Goal: Task Accomplishment & Management: Use online tool/utility

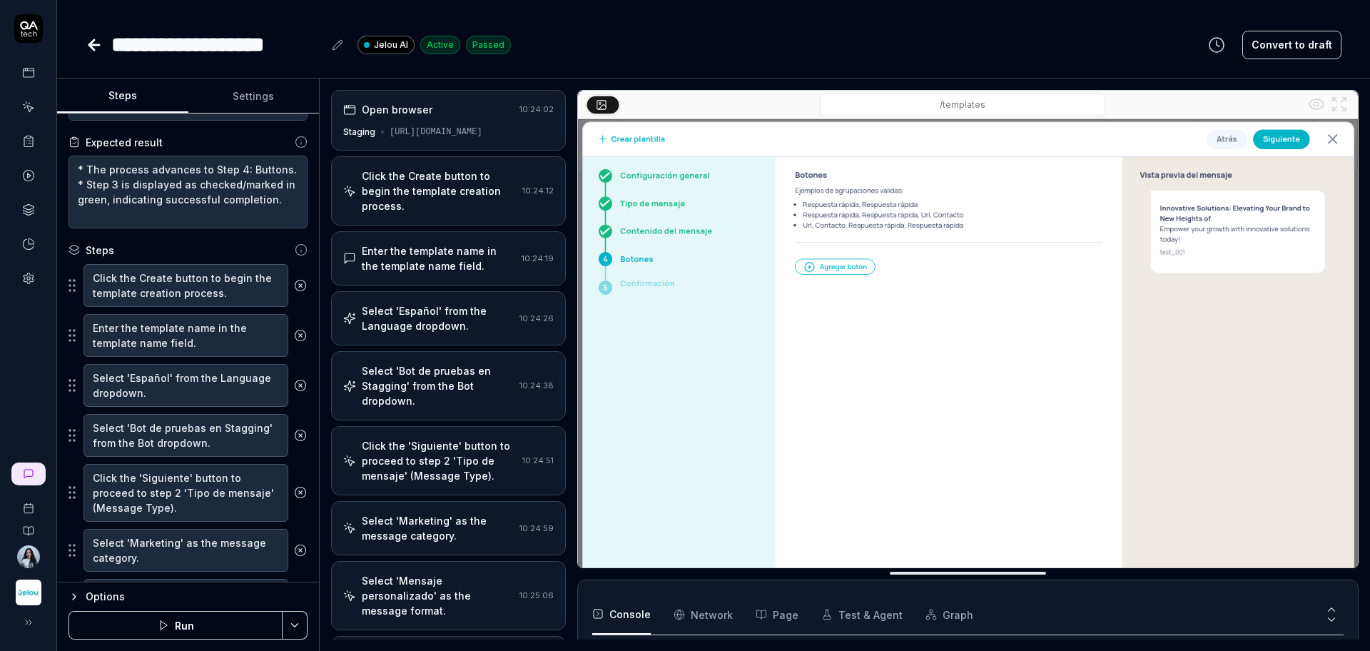
click at [473, 116] on div "Open browser" at bounding box center [428, 109] width 170 height 15
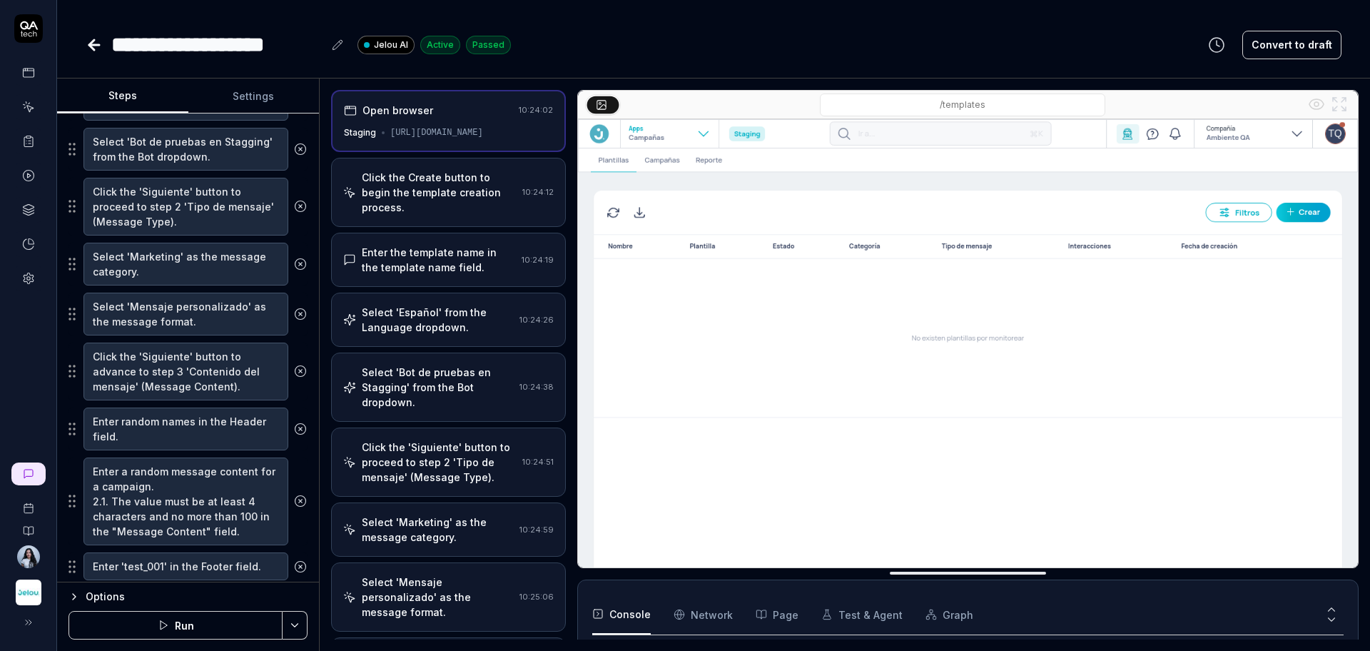
scroll to position [535, 0]
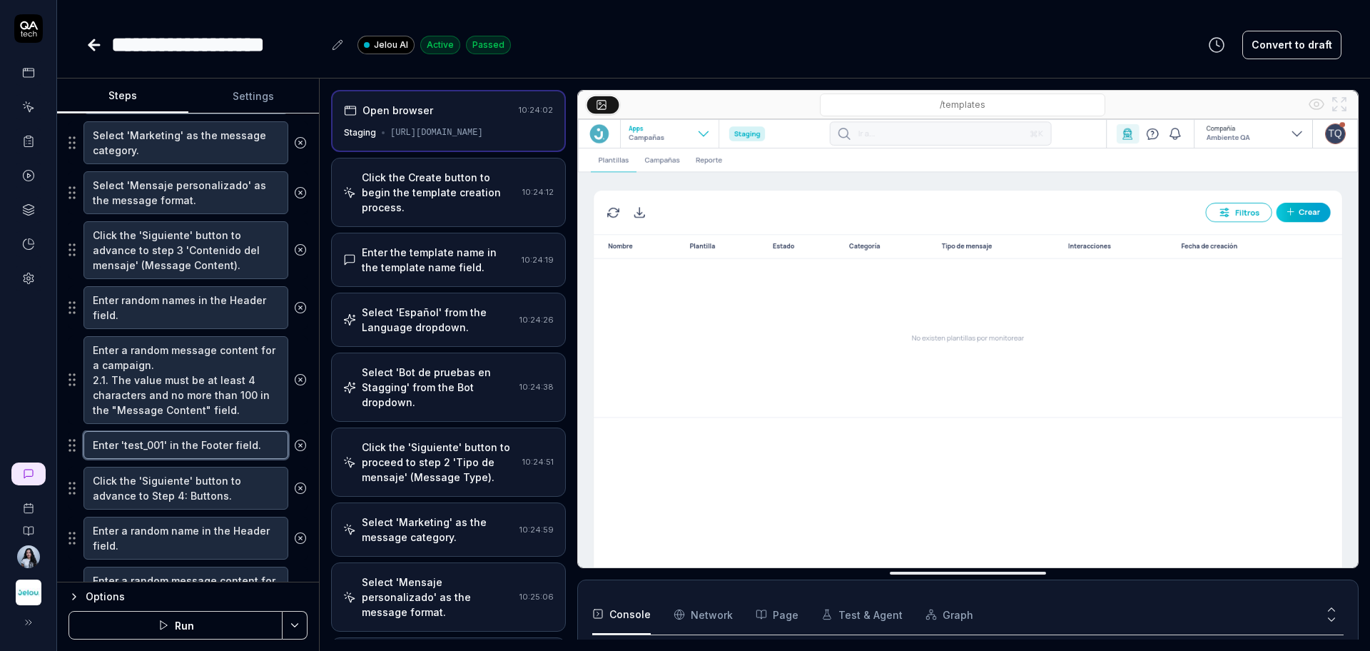
click at [175, 450] on textarea "Enter 'test_001' in the Footer field." at bounding box center [185, 445] width 205 height 28
type textarea "*"
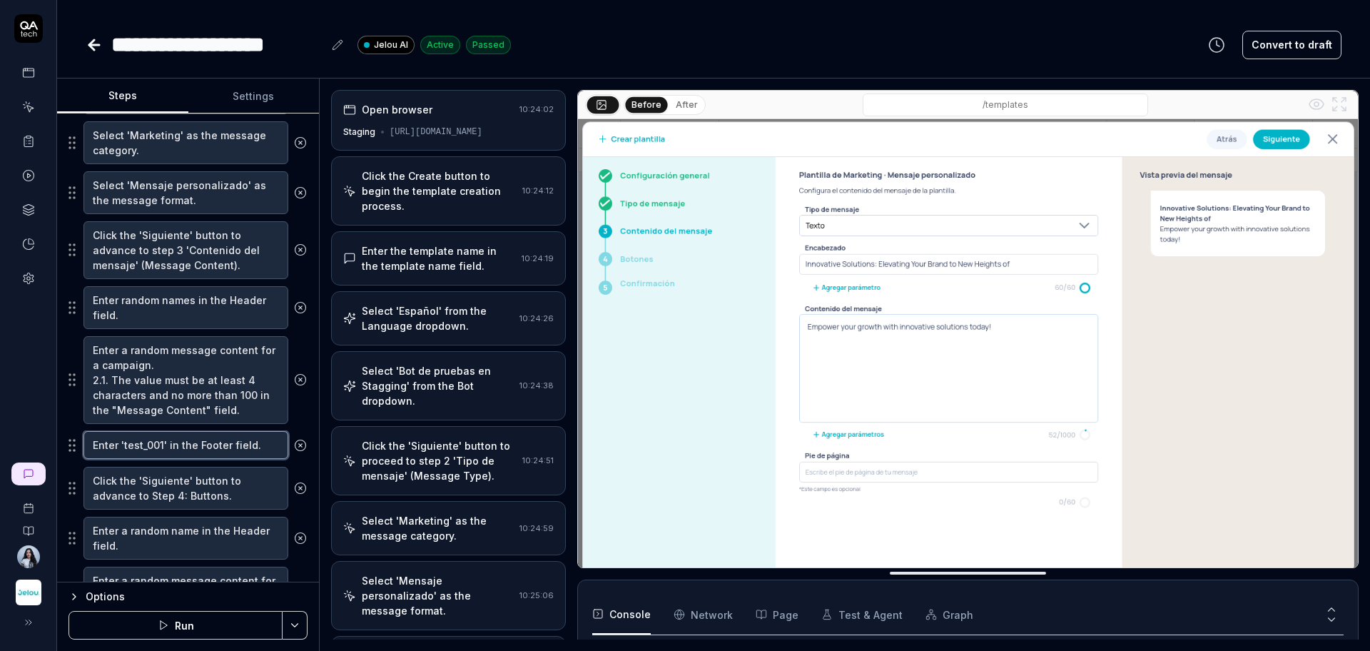
click at [175, 450] on textarea "Enter 'test_001' in the Footer field." at bounding box center [185, 445] width 205 height 28
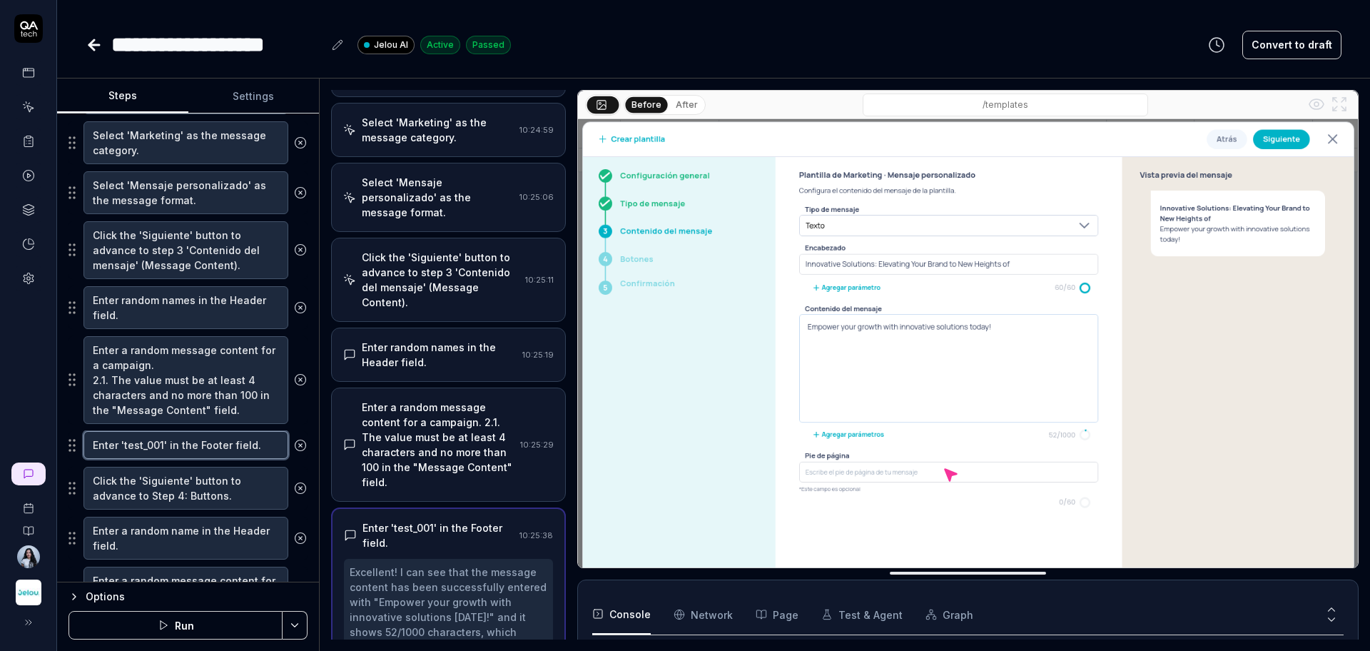
click at [175, 450] on textarea "Enter 'test_001' in the Footer field." at bounding box center [185, 445] width 205 height 28
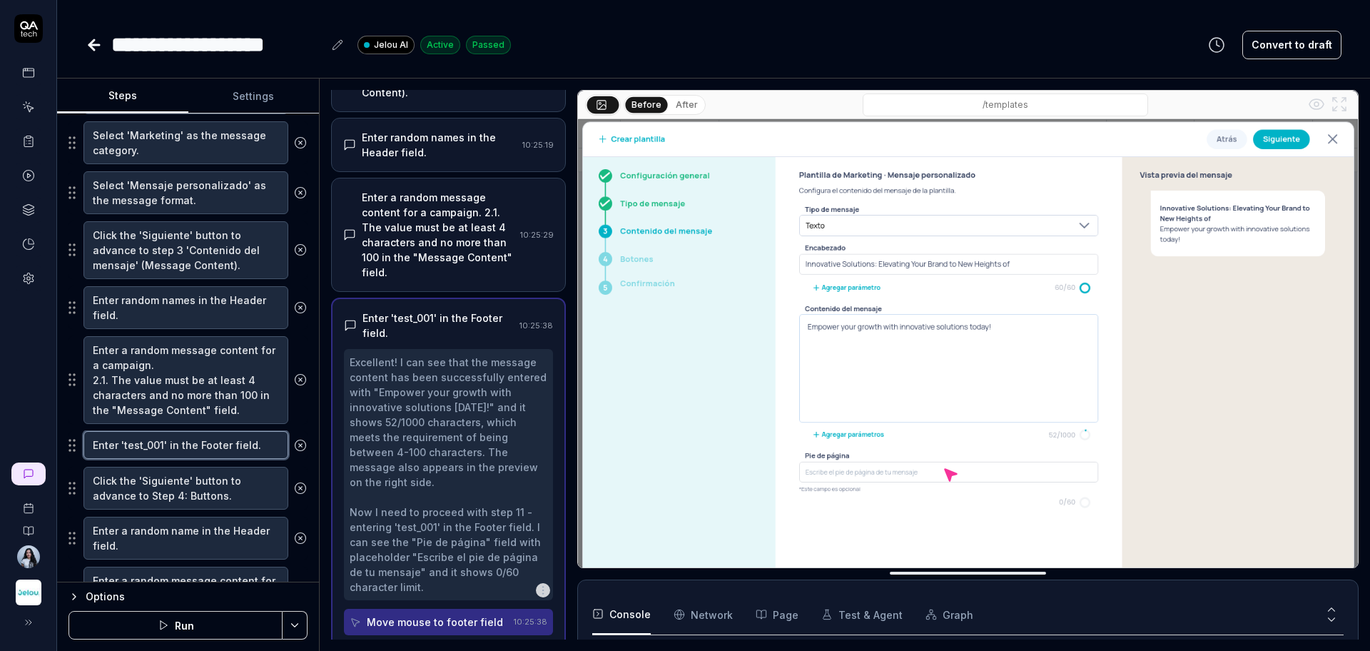
scroll to position [675, 0]
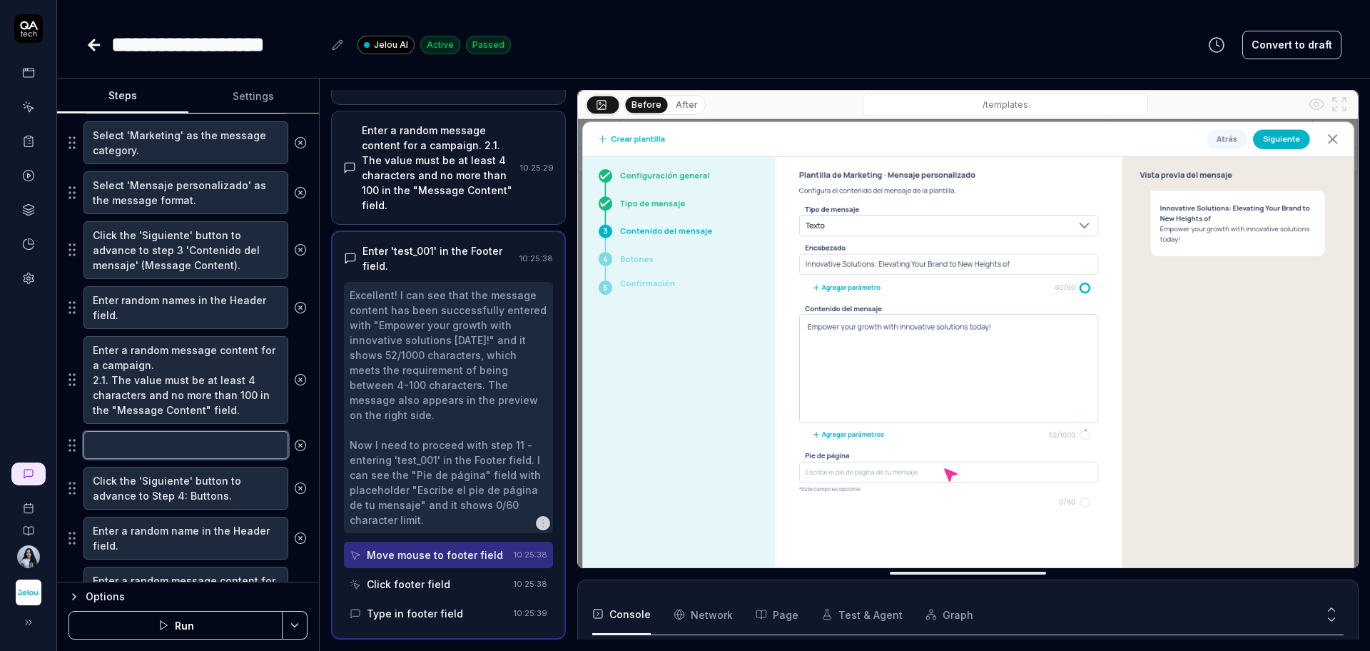
type textarea "*"
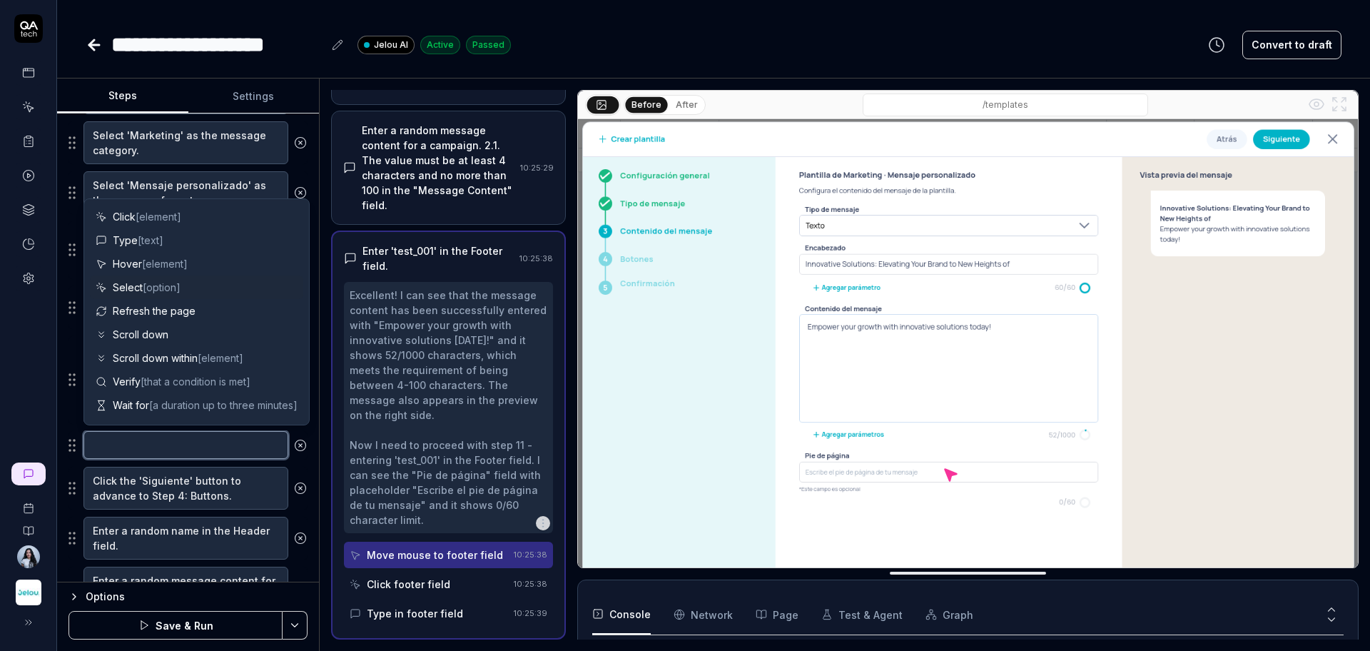
click at [181, 449] on textarea at bounding box center [185, 445] width 205 height 28
paste textarea ""In the Footer field, enter a random name that complies with the maximum limit …"
type textarea ""In the Footer field, enter a random name that complies with the maximum limit …"
type textarea "*"
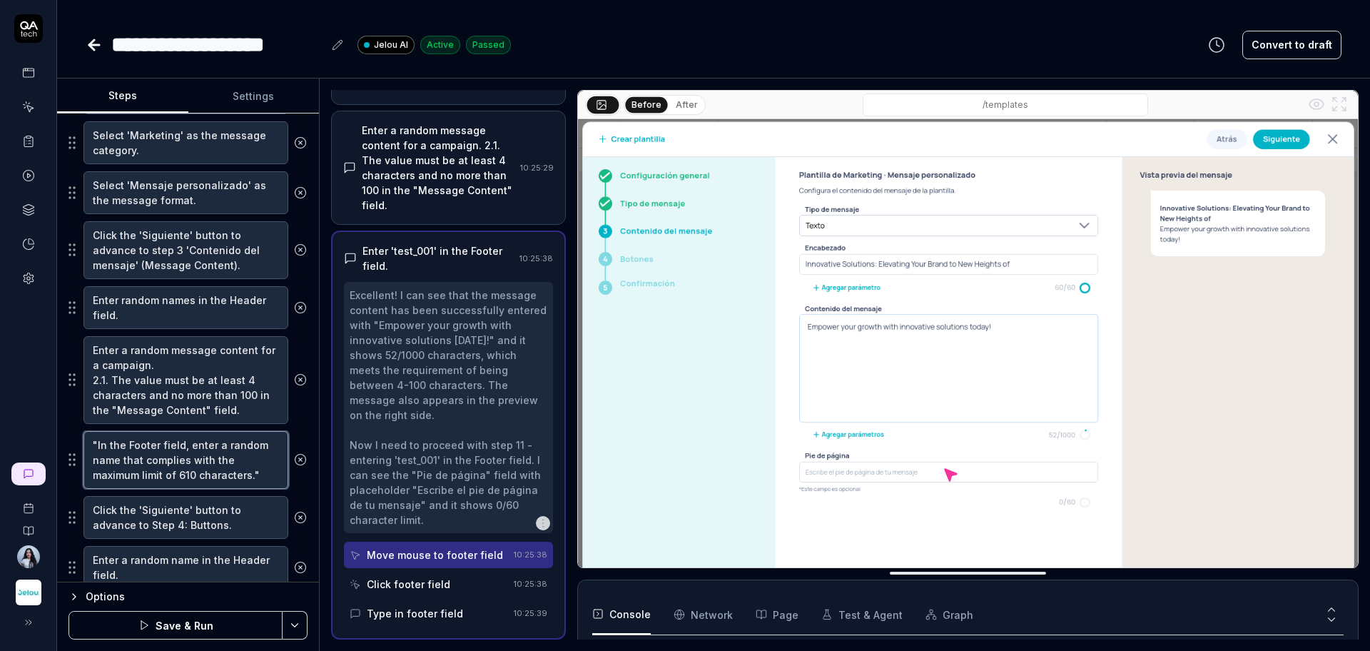
scroll to position [0, 0]
click at [99, 447] on textarea ""In the Footer field, enter a random name that complies with the maximum limit …" at bounding box center [185, 460] width 205 height 58
click at [101, 447] on textarea ""In the Footer field, enter a random name that complies with the maximum limit …" at bounding box center [185, 460] width 205 height 58
click at [99, 447] on textarea ""In the Footer field, enter a random name that complies with the maximum limit …" at bounding box center [185, 460] width 205 height 58
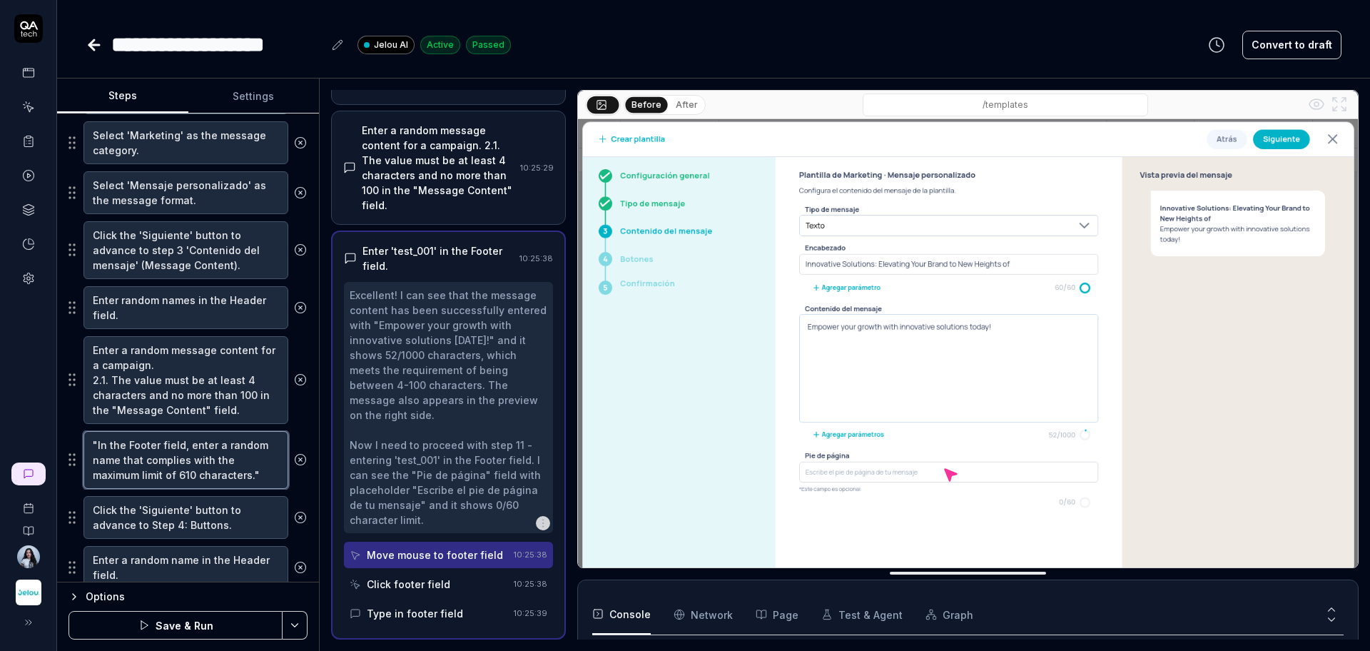
type textarea "In the Footer field, enter a random name that complies with the maximum limit o…"
type textarea "*"
click at [208, 461] on textarea "In the Footer field, enter a random name that complies with the maximum limit o…" at bounding box center [185, 460] width 205 height 58
type textarea "In the Footer field, enter a random name that complies with the maximum limit o…"
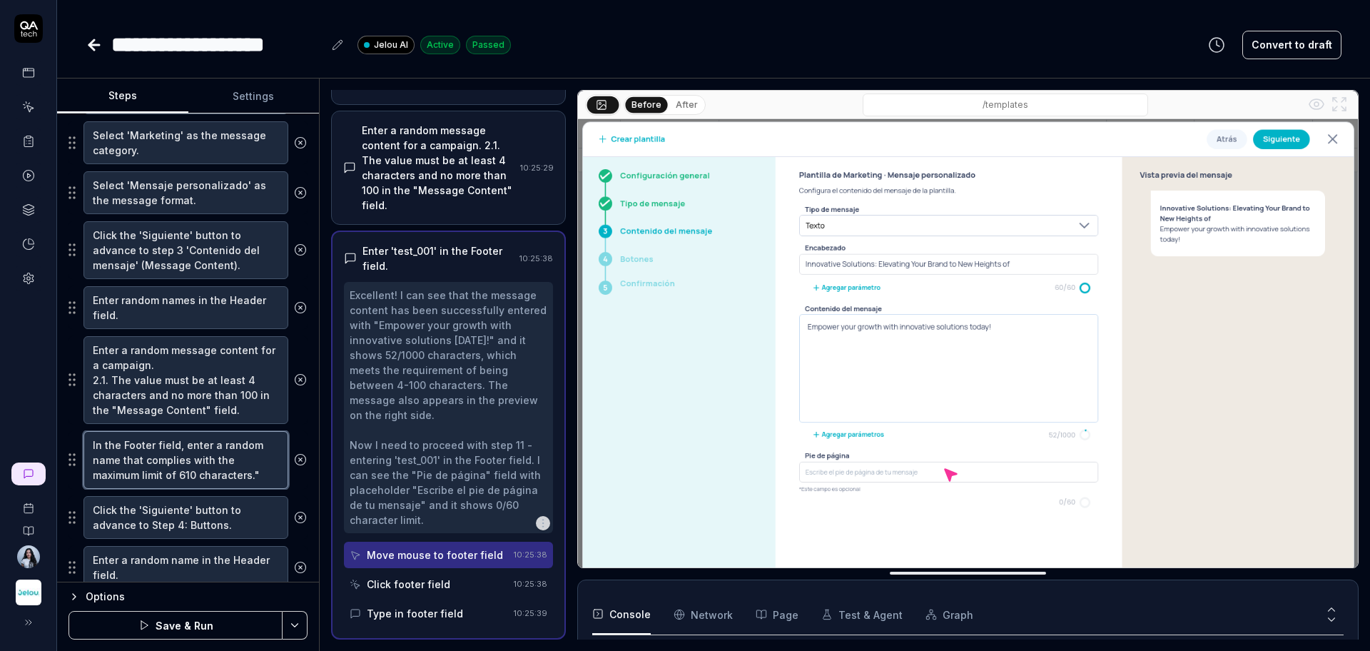
type textarea "*"
click at [181, 472] on textarea "In the Footer field, enter a random name that complies with the maximum limit o…" at bounding box center [185, 460] width 205 height 58
type textarea "In the Footer field, enter a random name that complies with the maximum limit o…"
type textarea "*"
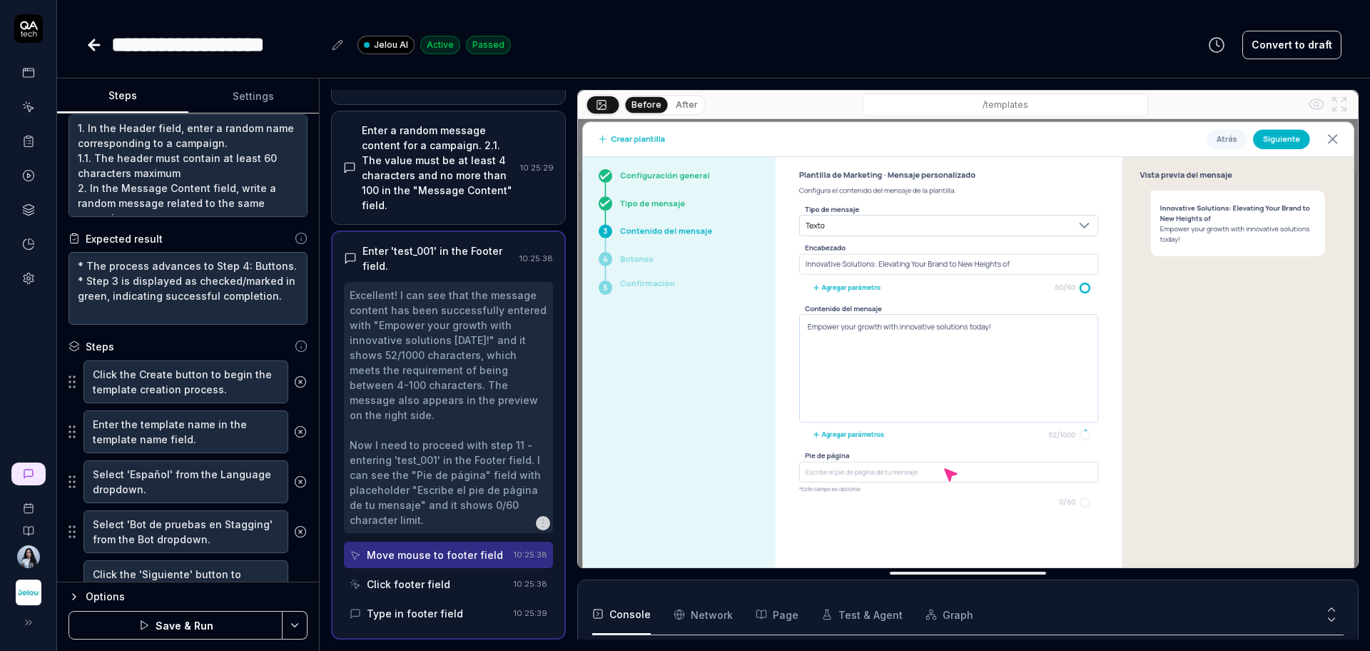
scroll to position [0, 0]
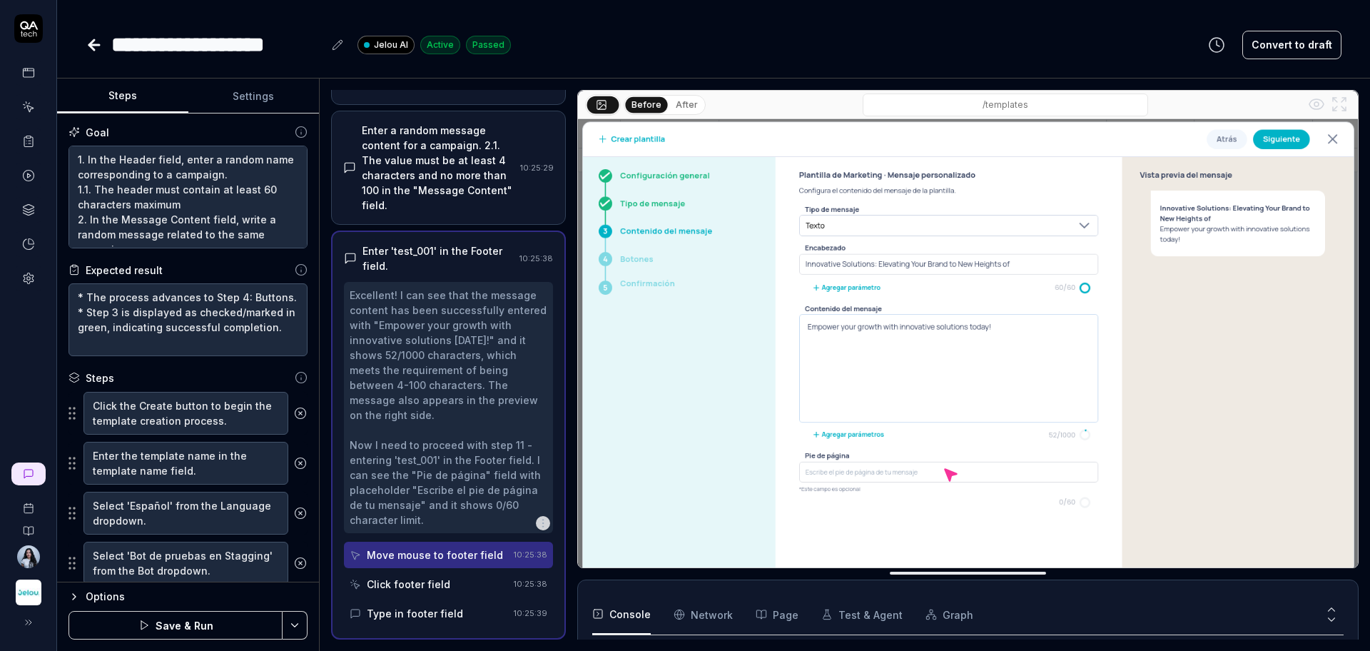
type textarea "In the Footer field, enter a random name that complies with the maximum limit o…"
click at [243, 630] on button "Save & Run" at bounding box center [175, 625] width 214 height 29
type textarea "*"
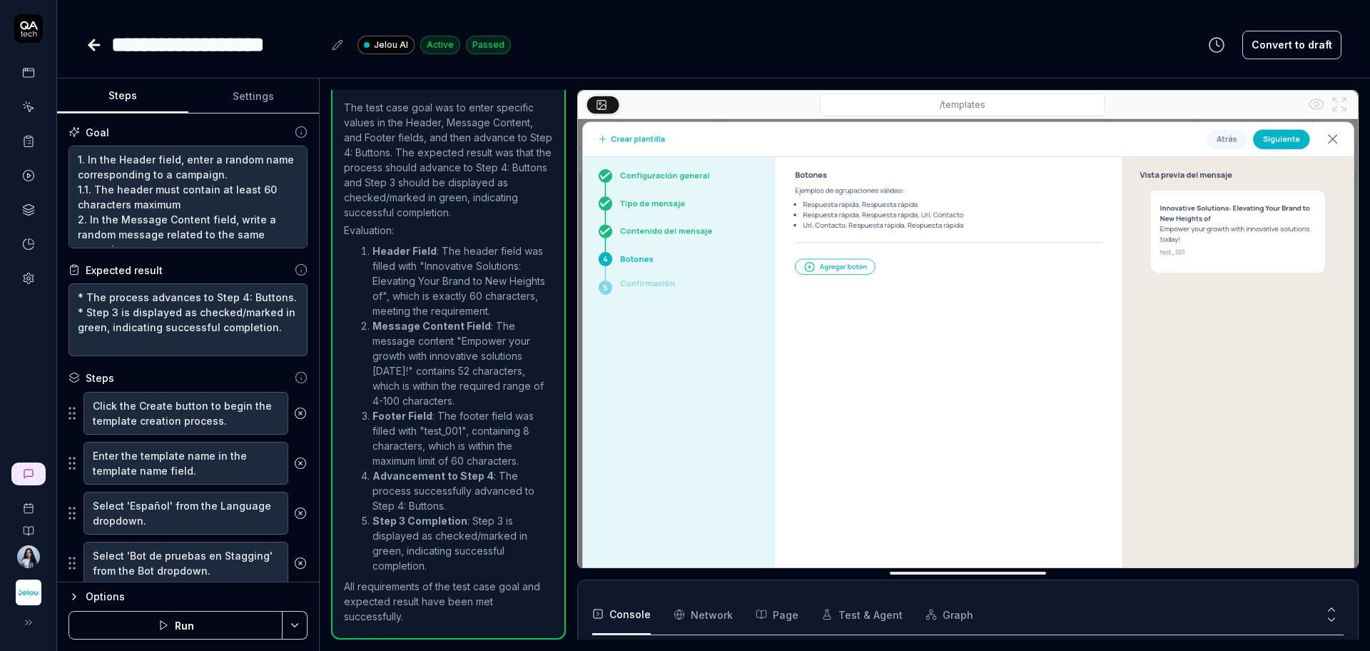
scroll to position [111, 0]
click at [243, 630] on button "Run" at bounding box center [175, 625] width 214 height 29
type textarea "*"
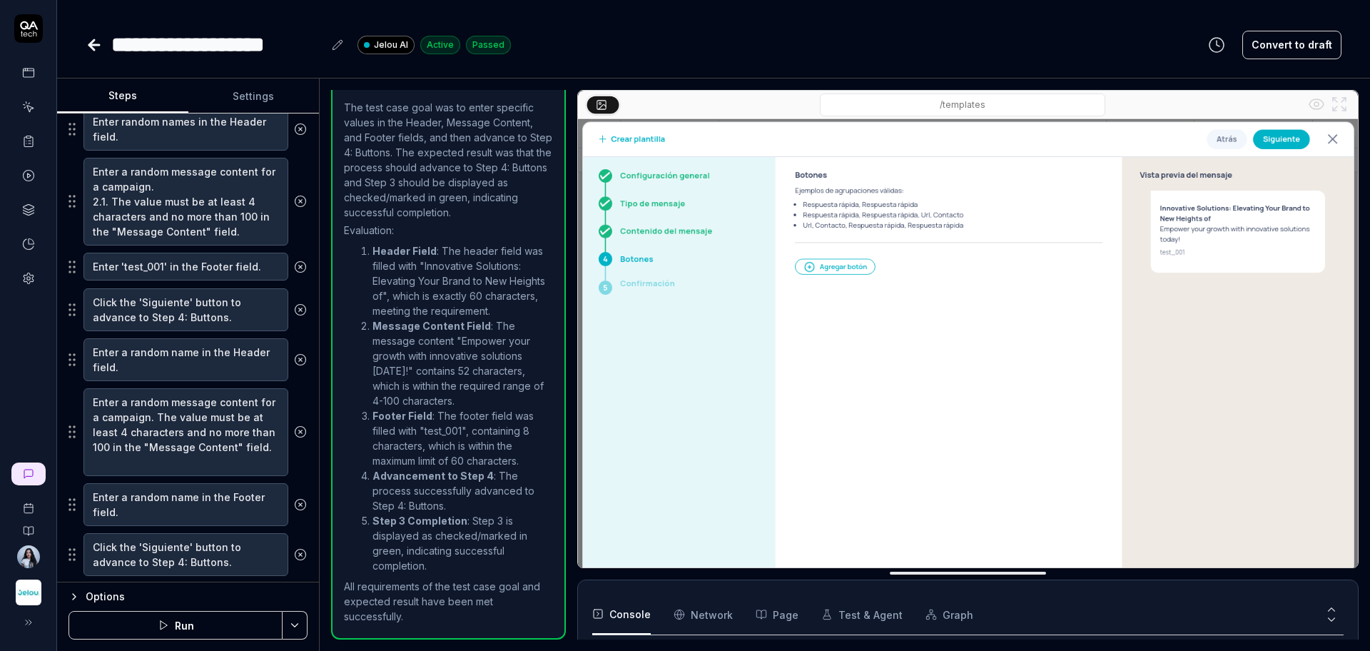
scroll to position [752, 0]
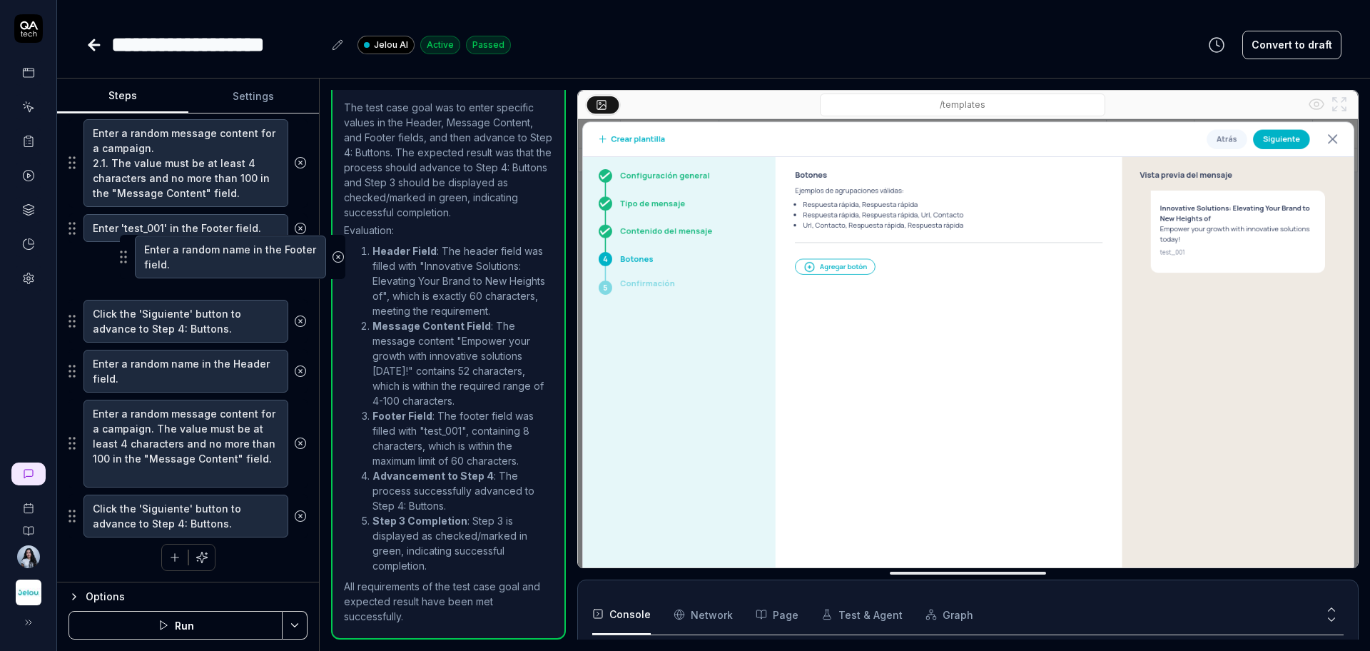
drag, startPoint x: 73, startPoint y: 474, endPoint x: 124, endPoint y: 265, distance: 215.2
click at [124, 265] on fieldset "Click the Create button to begin the template creation process. Enter the templ…" at bounding box center [187, 88] width 239 height 899
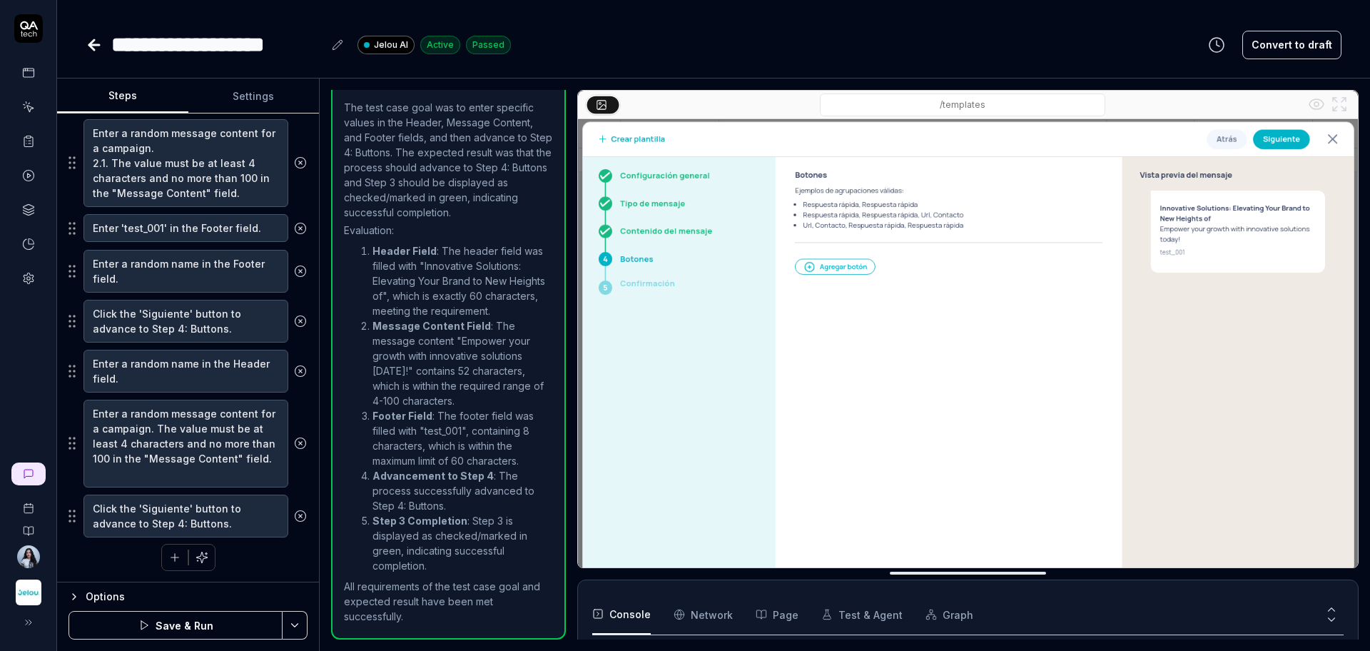
click at [288, 235] on button at bounding box center [300, 228] width 24 height 29
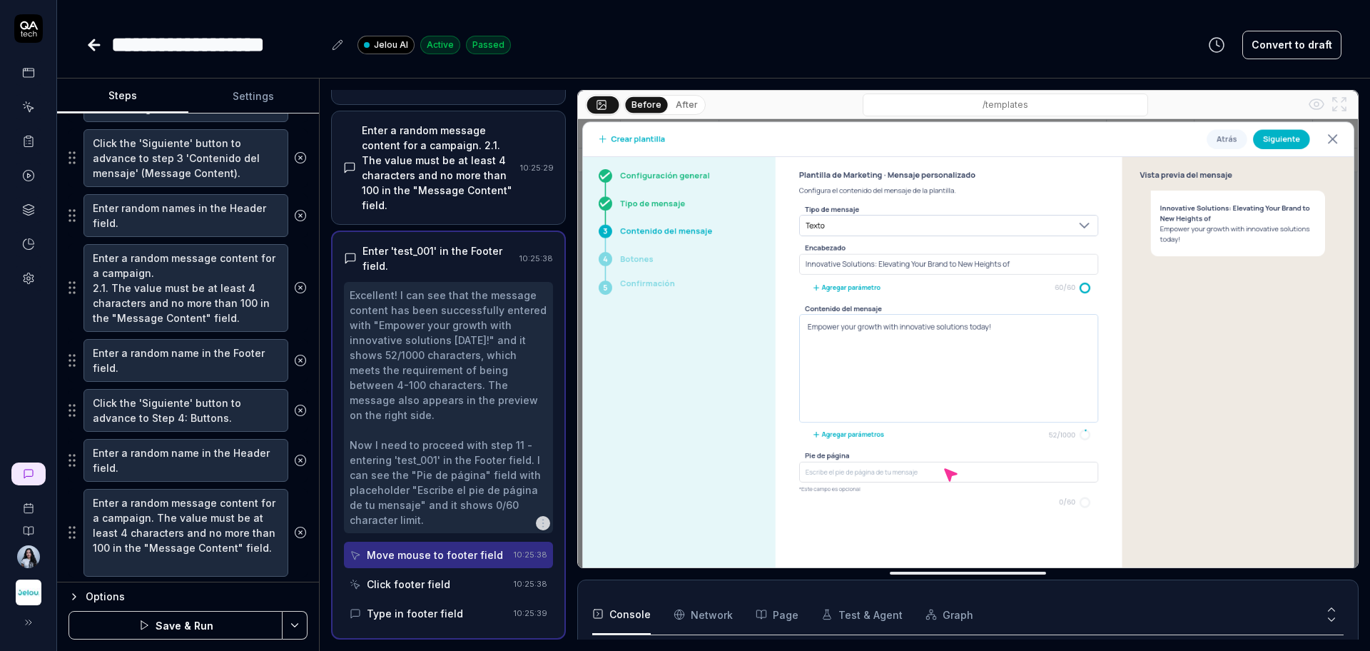
scroll to position [716, 0]
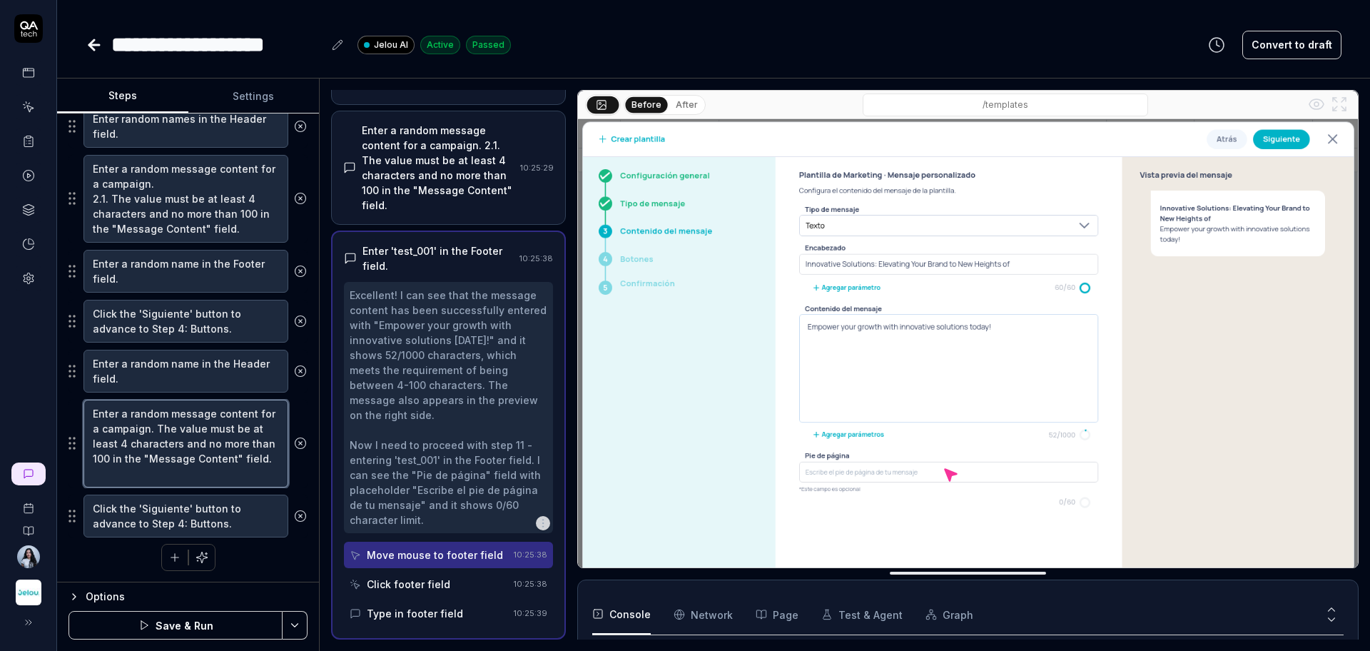
click at [181, 444] on textarea "Enter a random message content for a campaign. The value must be at least 4 cha…" at bounding box center [185, 443] width 205 height 88
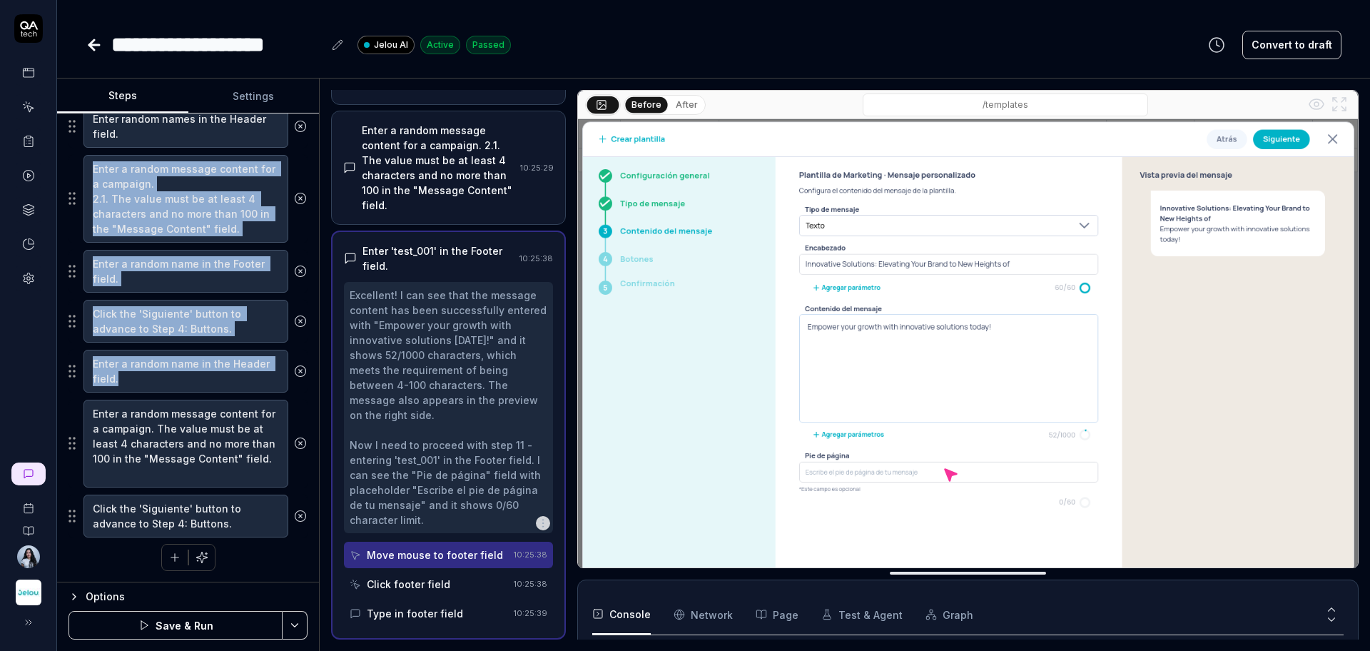
drag, startPoint x: 64, startPoint y: 447, endPoint x: 118, endPoint y: 235, distance: 218.0
click at [118, 235] on div "Goal 1. In the Header field, enter a random name corresponding to a campaign. 1…" at bounding box center [188, 347] width 262 height 469
click at [137, 444] on textarea "Enter a random message content for a campaign. The value must be at least 4 cha…" at bounding box center [185, 443] width 205 height 88
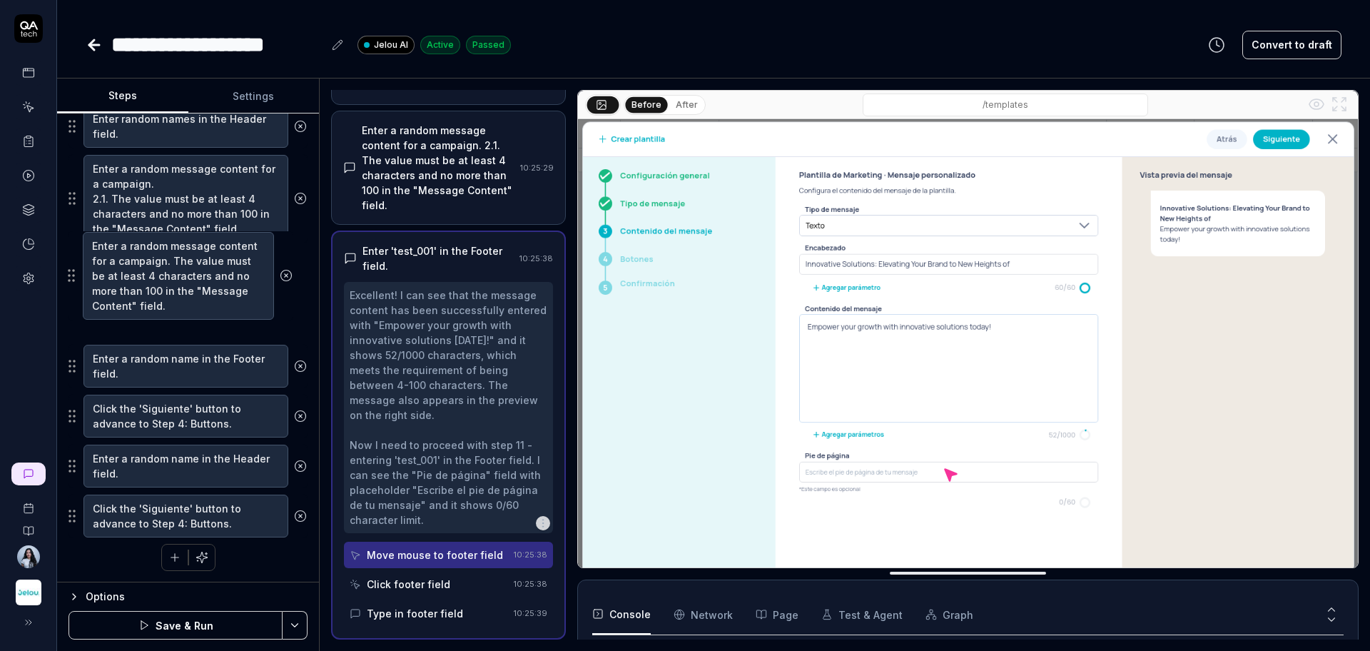
drag, startPoint x: 76, startPoint y: 441, endPoint x: 74, endPoint y: 273, distance: 167.6
click at [74, 273] on fieldset "Click the Create button to begin the template creation process. Enter the templ…" at bounding box center [187, 106] width 239 height 863
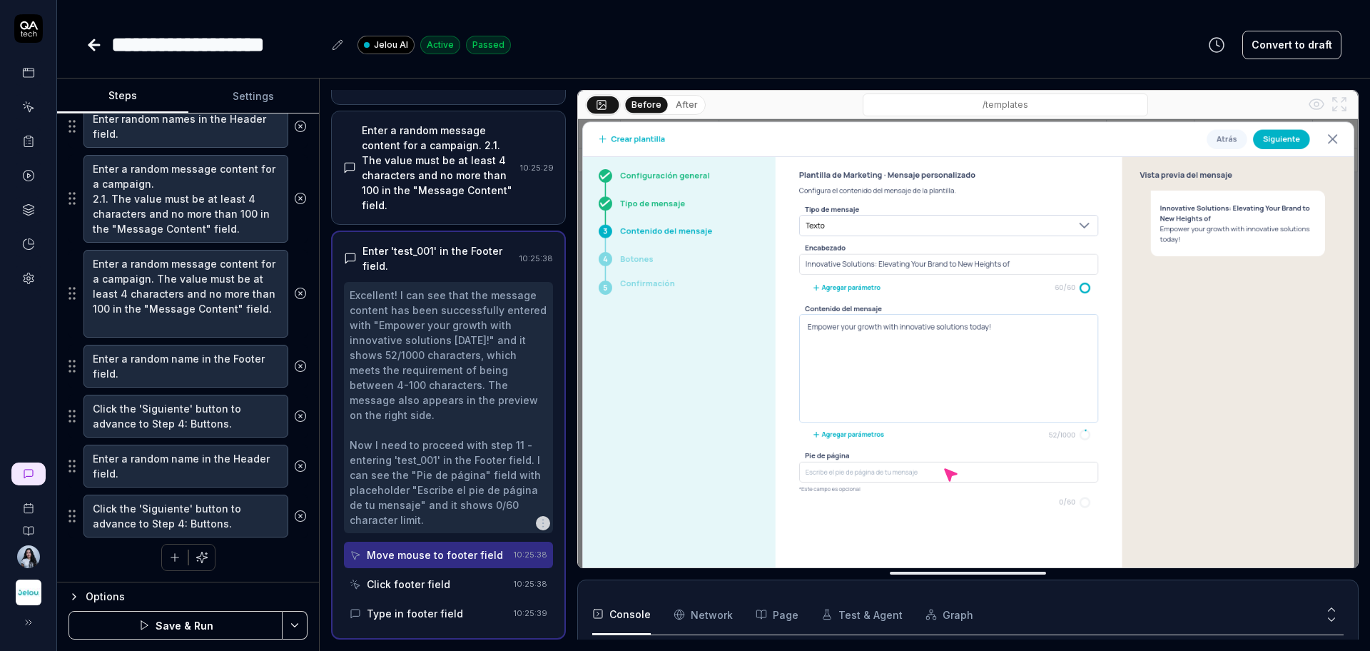
click at [295, 199] on circle at bounding box center [300, 198] width 11 height 11
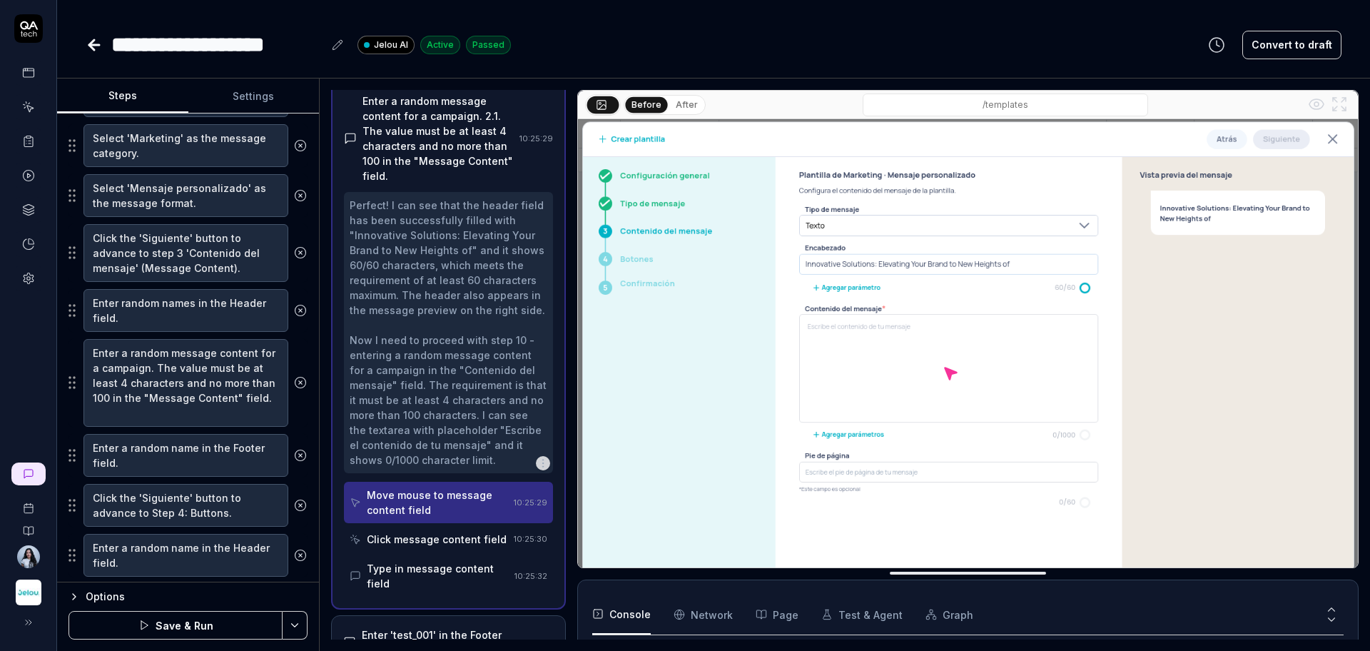
scroll to position [621, 0]
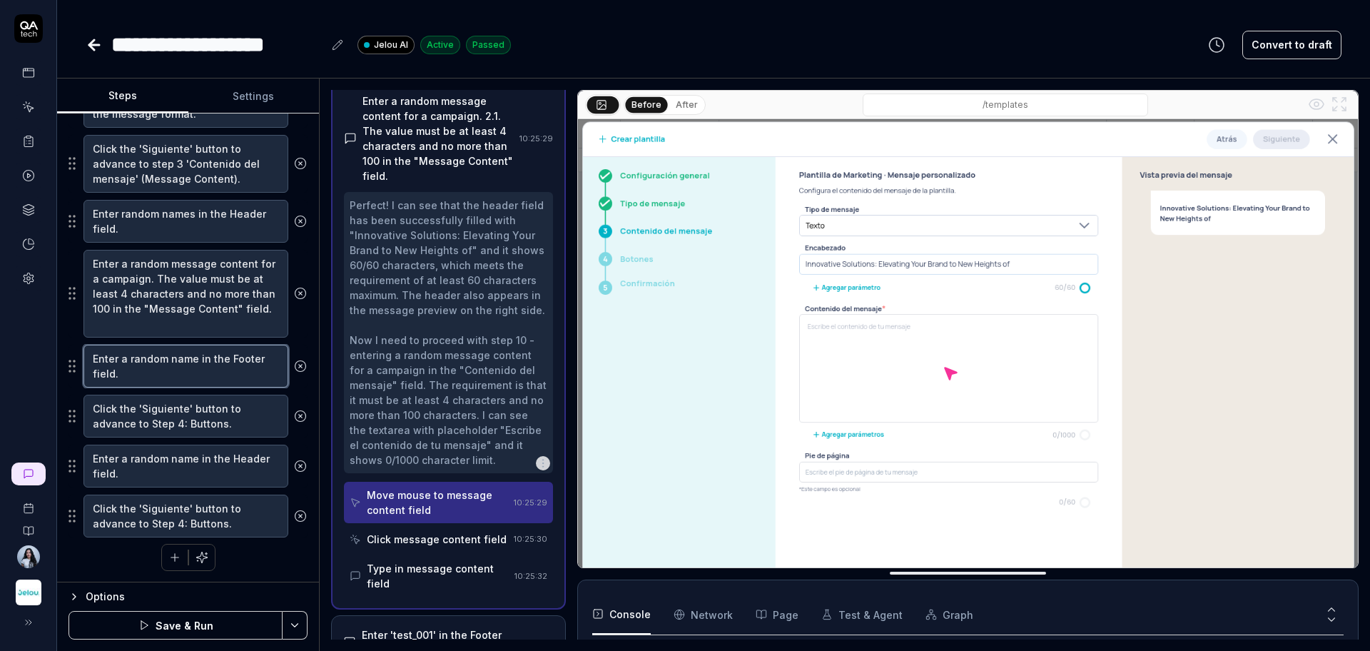
click at [150, 370] on textarea "Enter a random name in the Footer field." at bounding box center [185, 366] width 205 height 43
click at [164, 418] on textarea "Click the 'Siguiente' button to advance to Step 4: Buttons." at bounding box center [185, 415] width 205 height 43
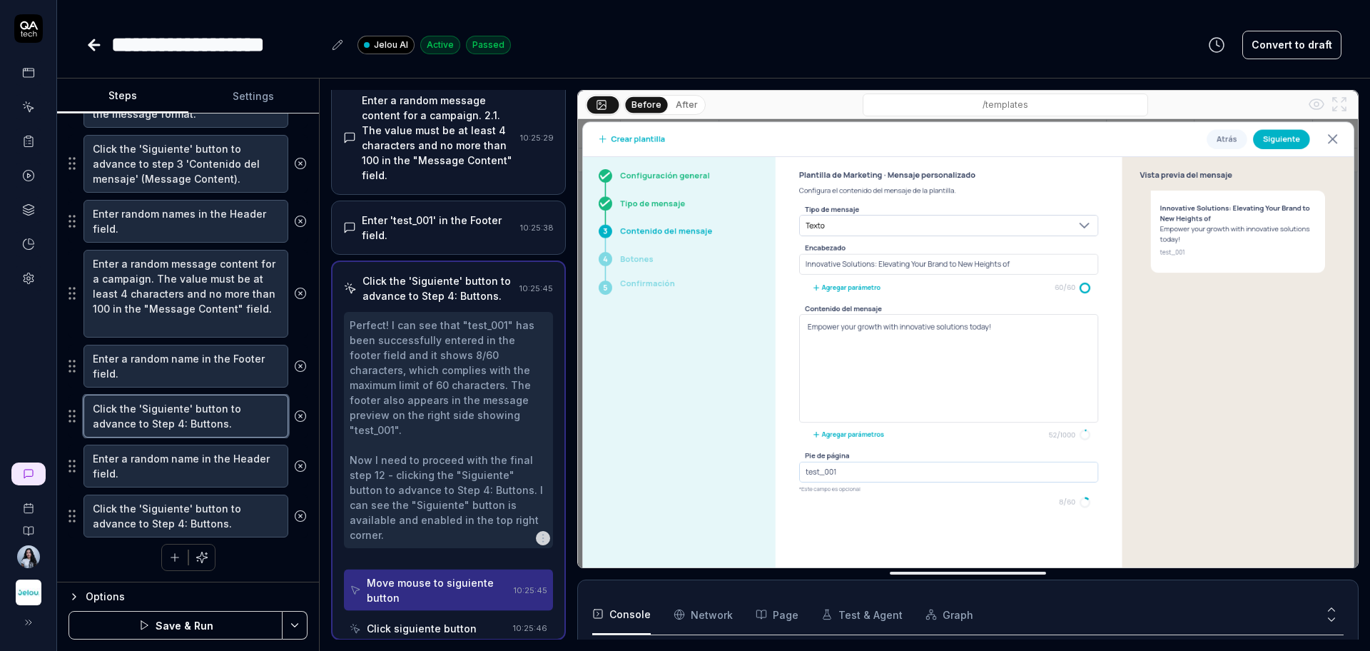
scroll to position [720, 0]
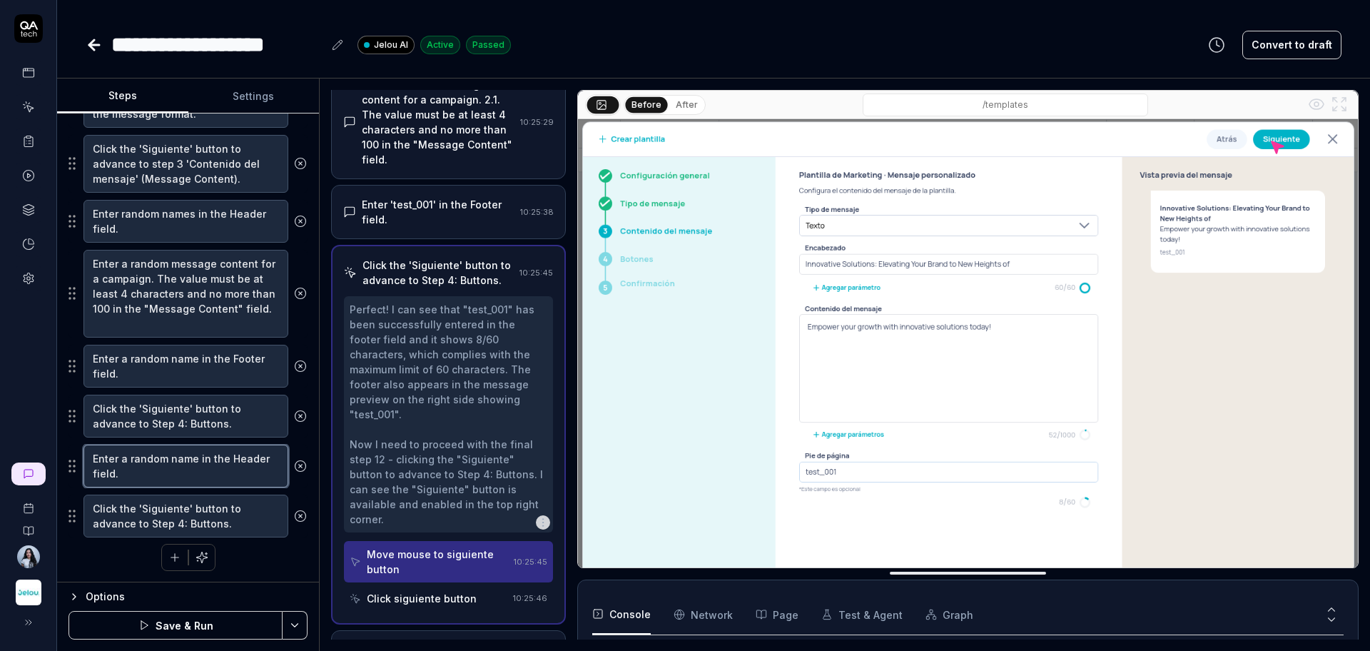
click at [163, 472] on textarea "Enter a random name in the Header field." at bounding box center [185, 465] width 205 height 43
click at [294, 469] on icon at bounding box center [300, 465] width 13 height 13
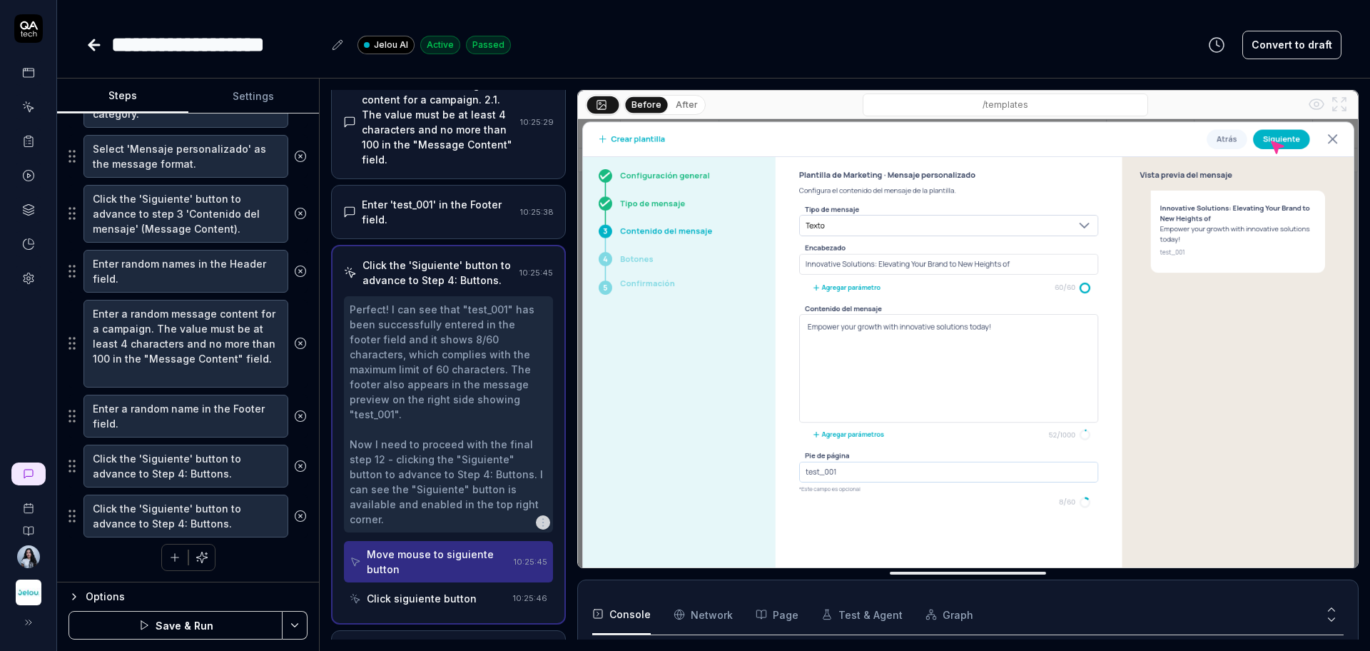
scroll to position [571, 0]
click at [294, 516] on icon at bounding box center [300, 515] width 13 height 13
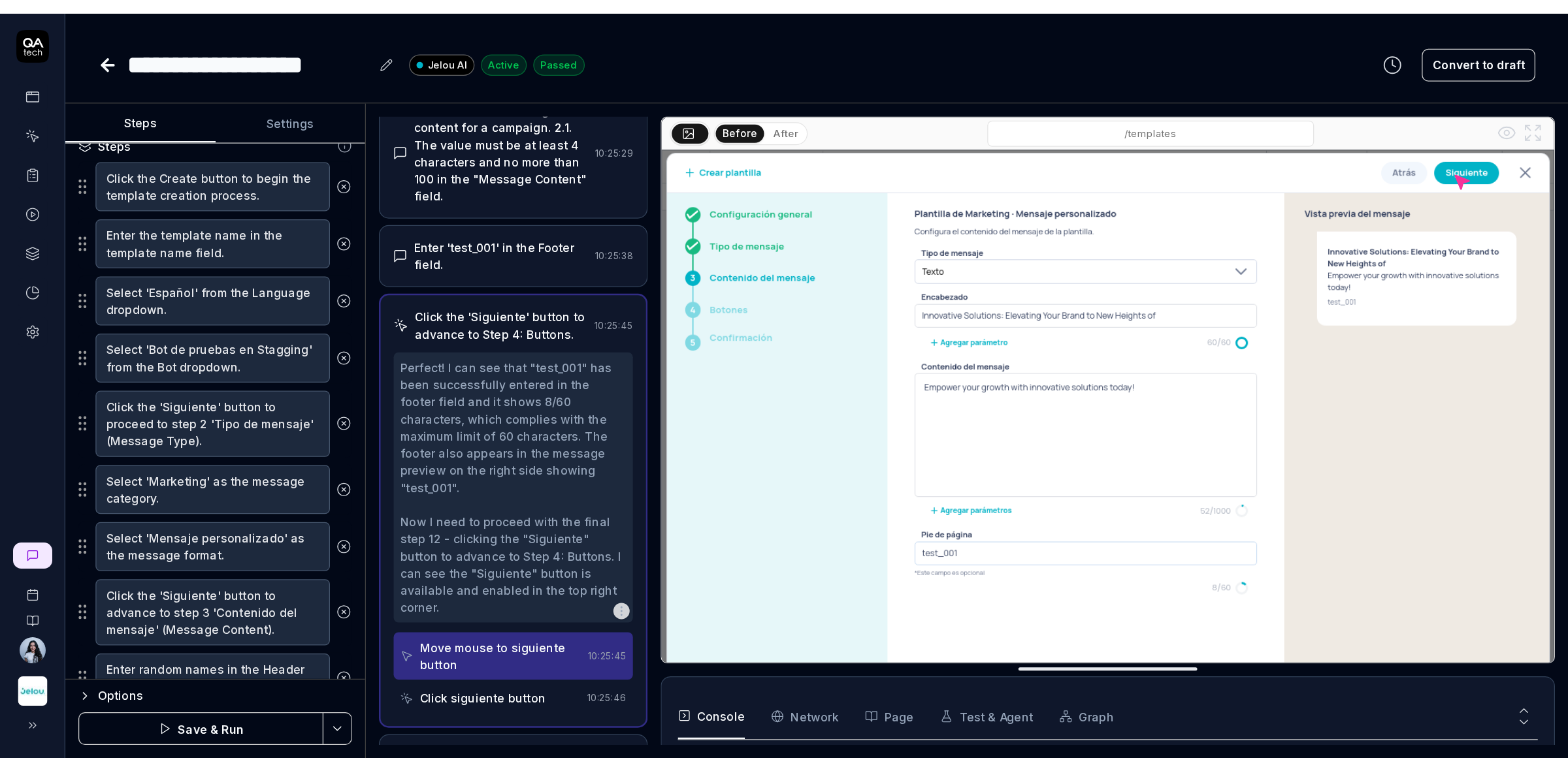
scroll to position [396, 0]
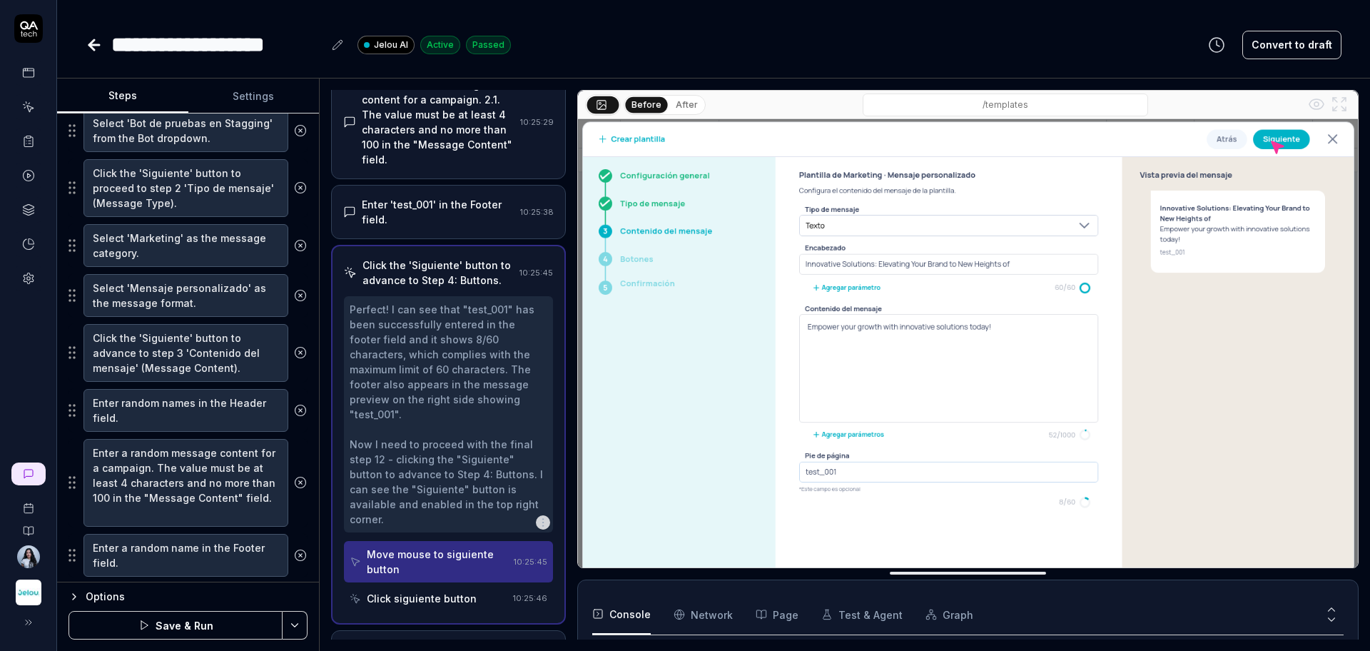
click at [179, 617] on button "Save & Run" at bounding box center [175, 625] width 214 height 29
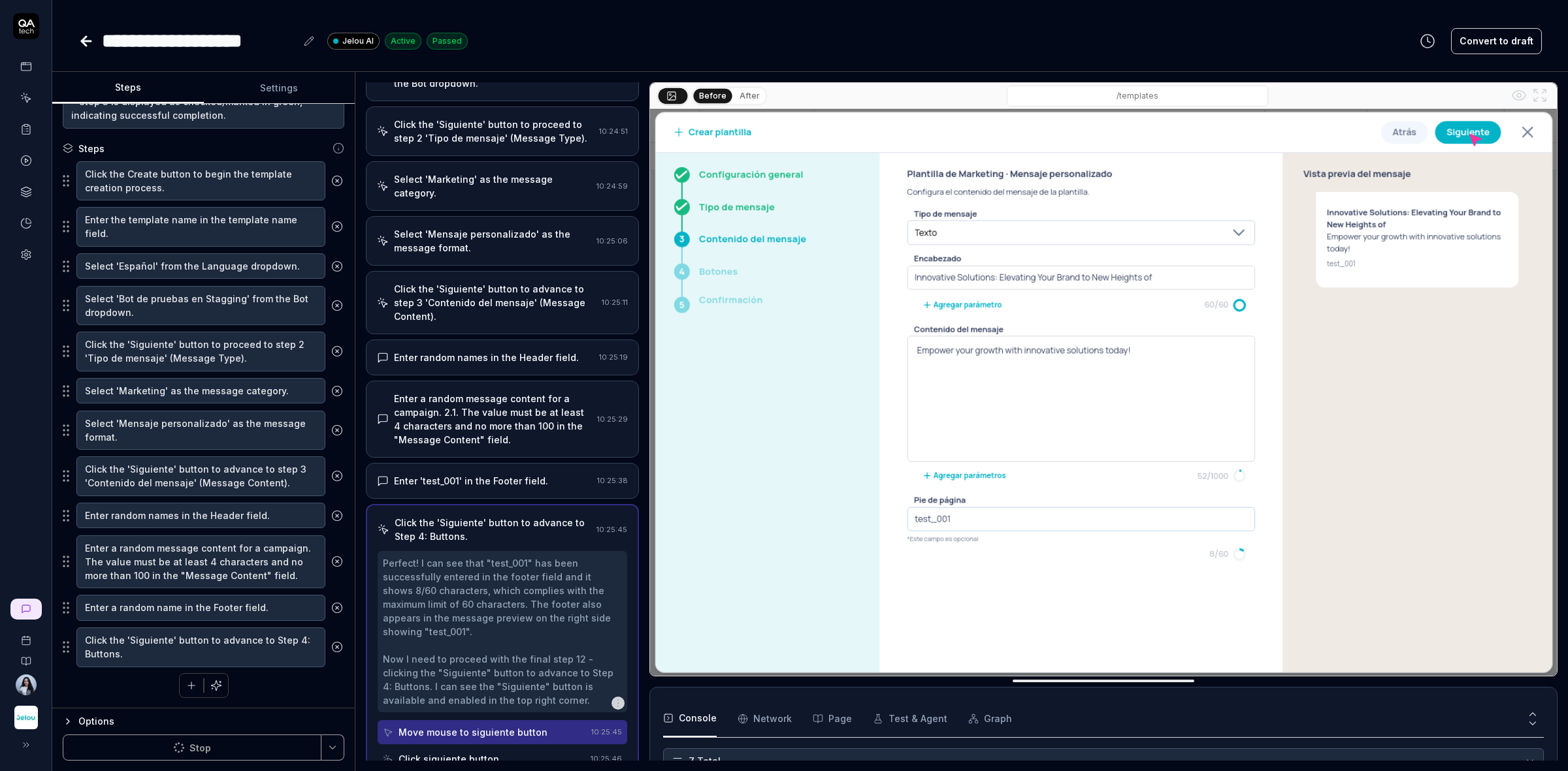
scroll to position [327, 0]
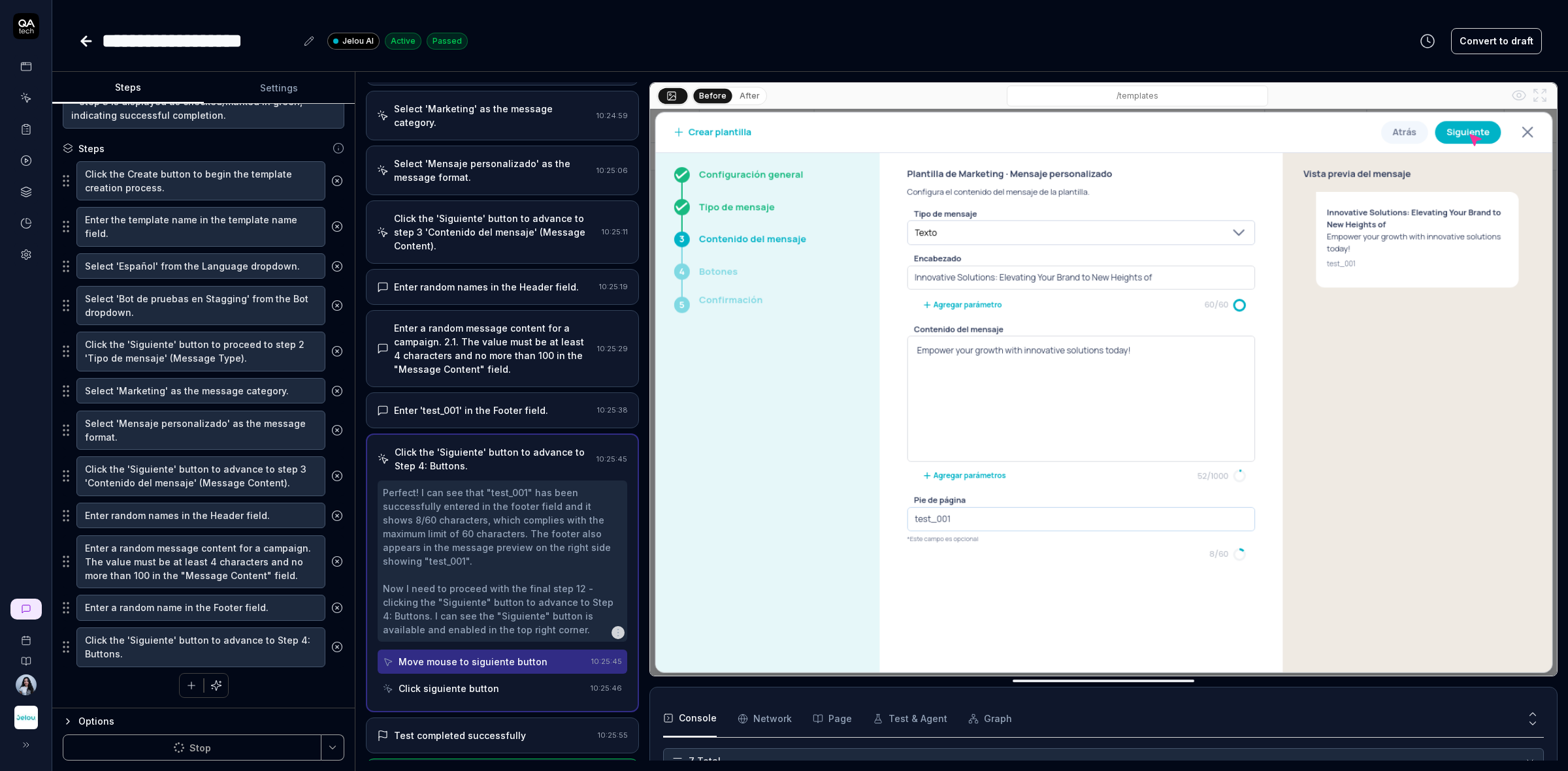
click at [521, 244] on div "Click the 'Siguiente' button to advance to step 3 'Contenido del mensaje' (Mess…" at bounding box center [495, 232] width 202 height 41
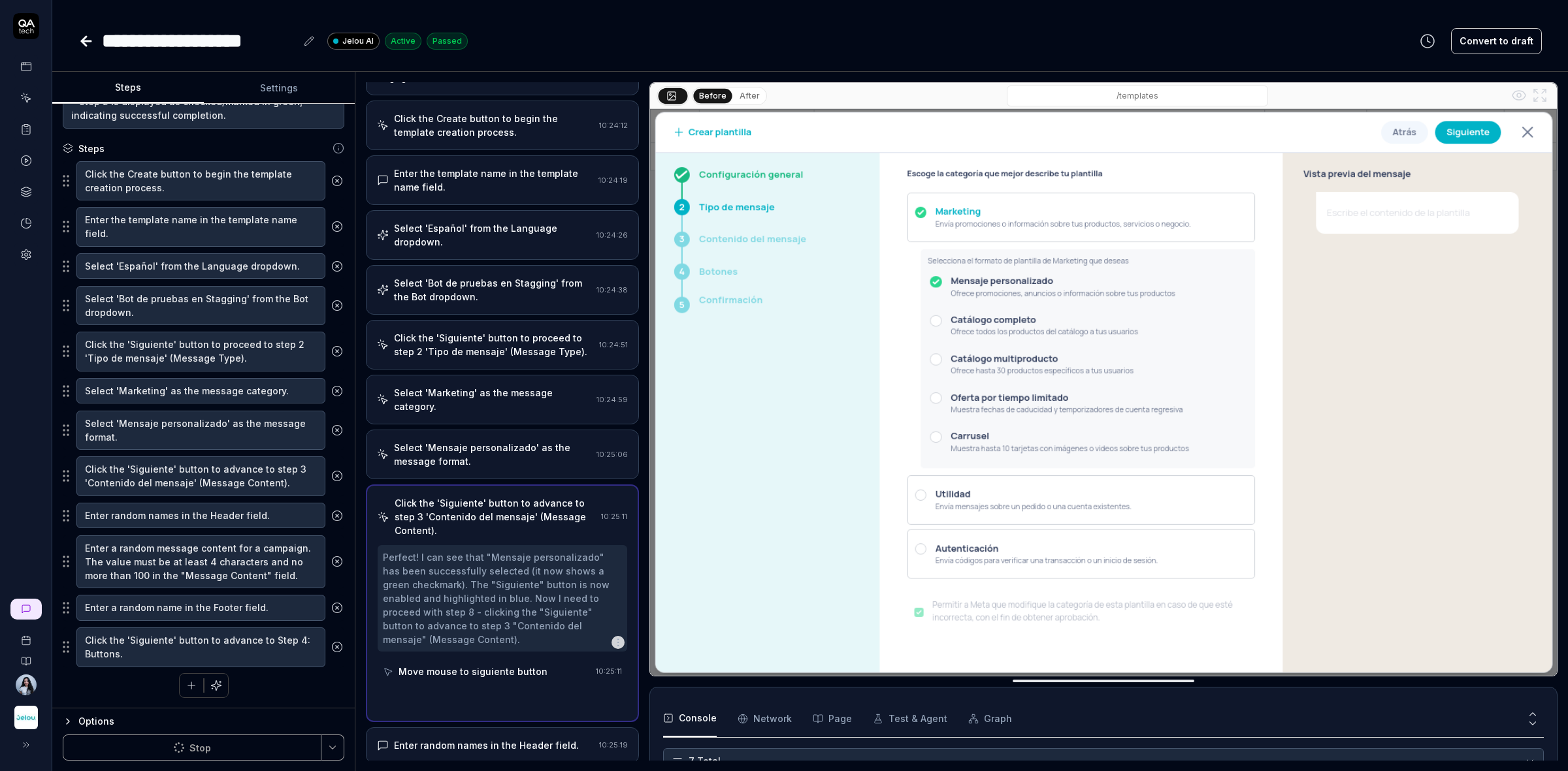
scroll to position [5, 0]
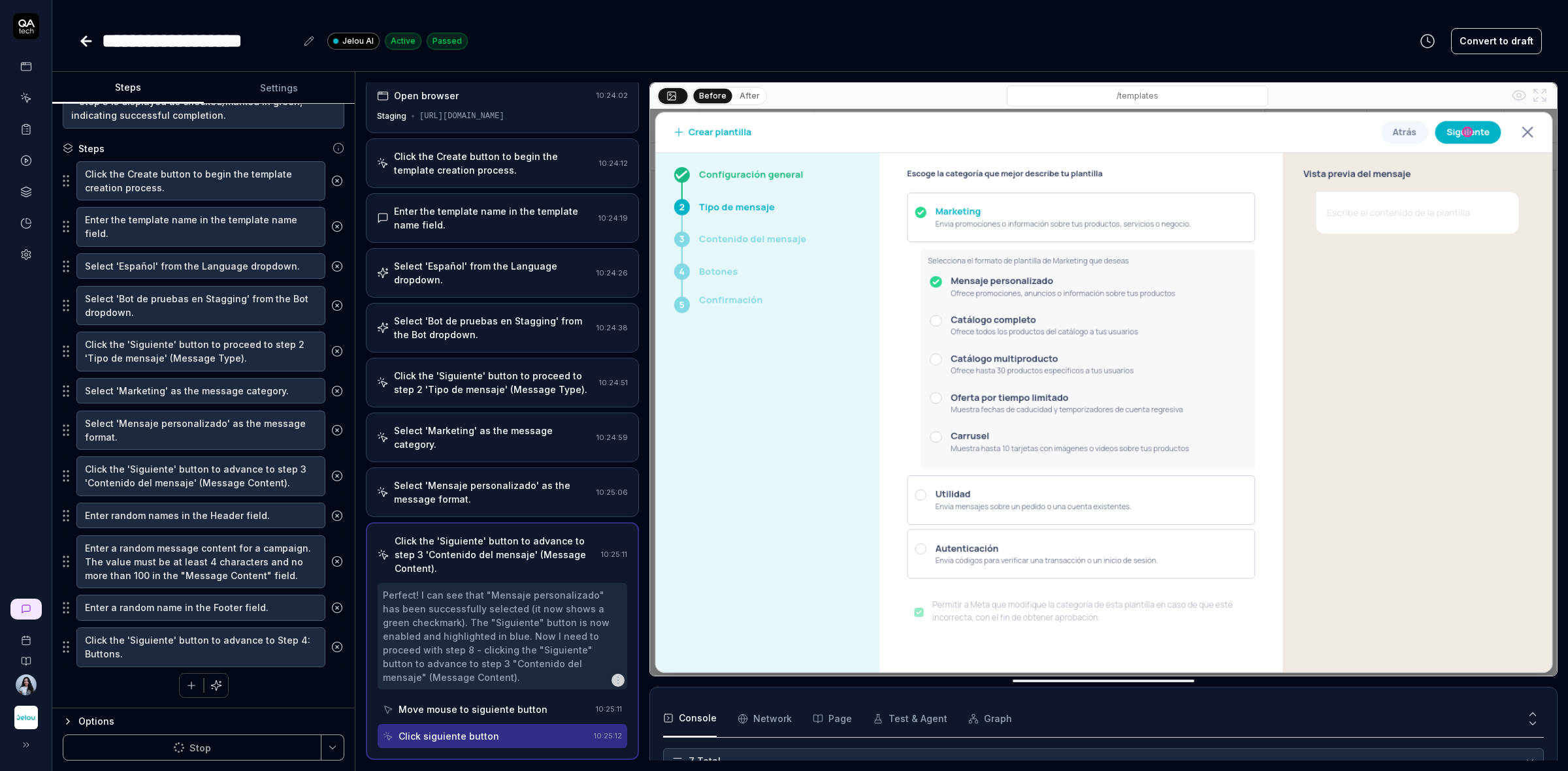
click at [524, 445] on div "Select 'Marketing' as the message category." at bounding box center [492, 438] width 197 height 27
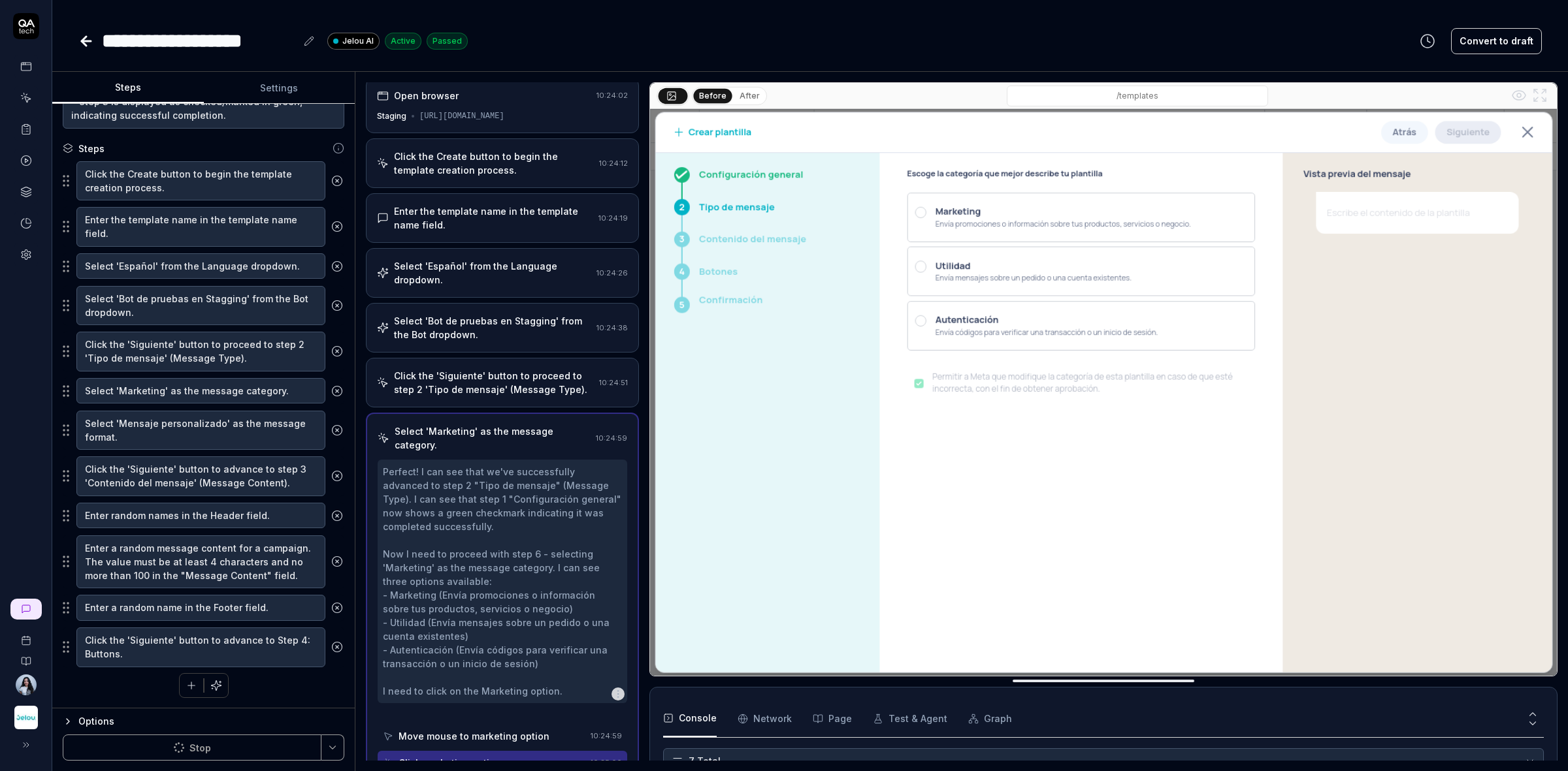
scroll to position [17, 0]
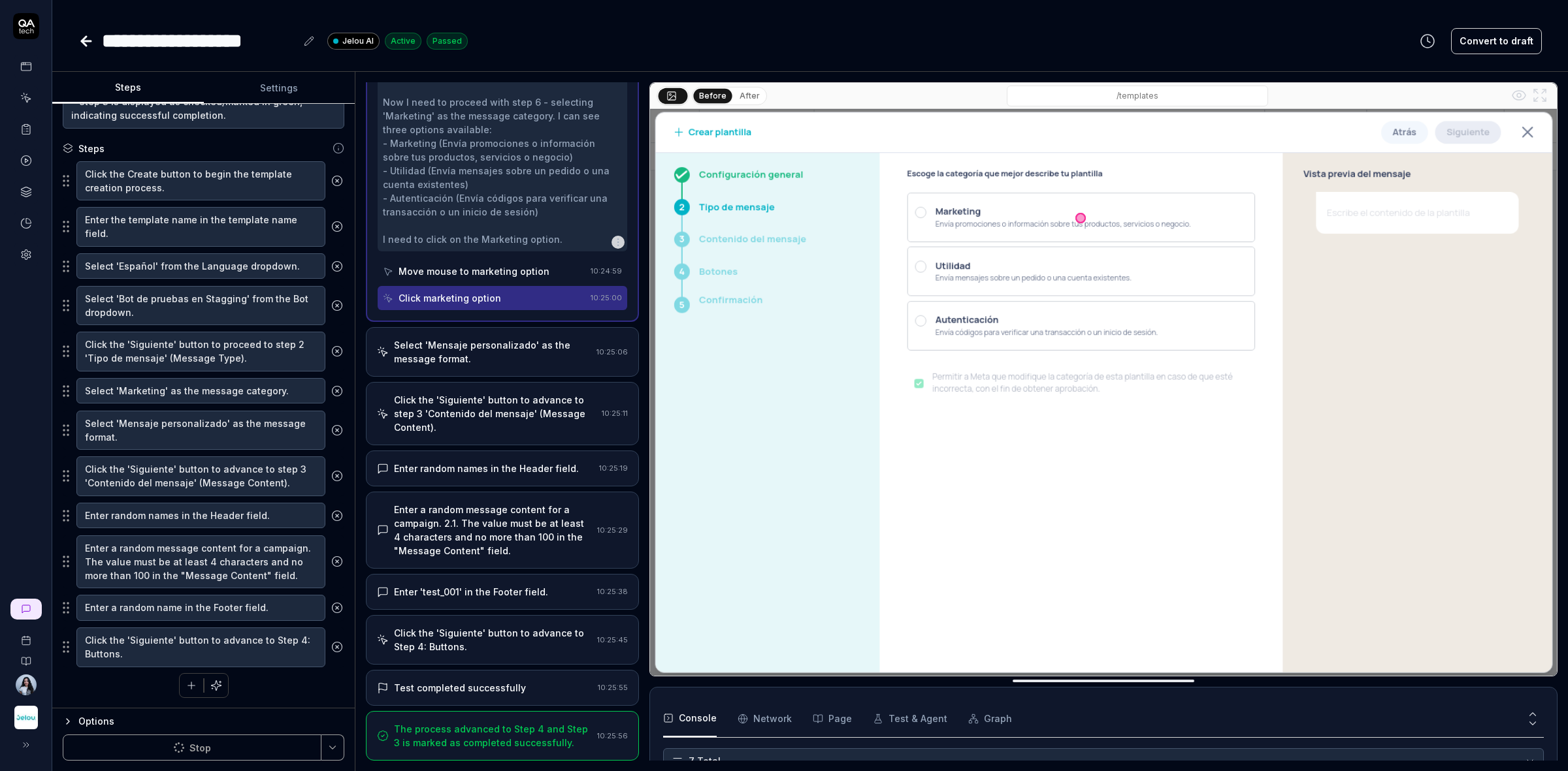
click at [505, 346] on div "Select 'Mensaje personalizado' as the message format." at bounding box center [492, 352] width 197 height 27
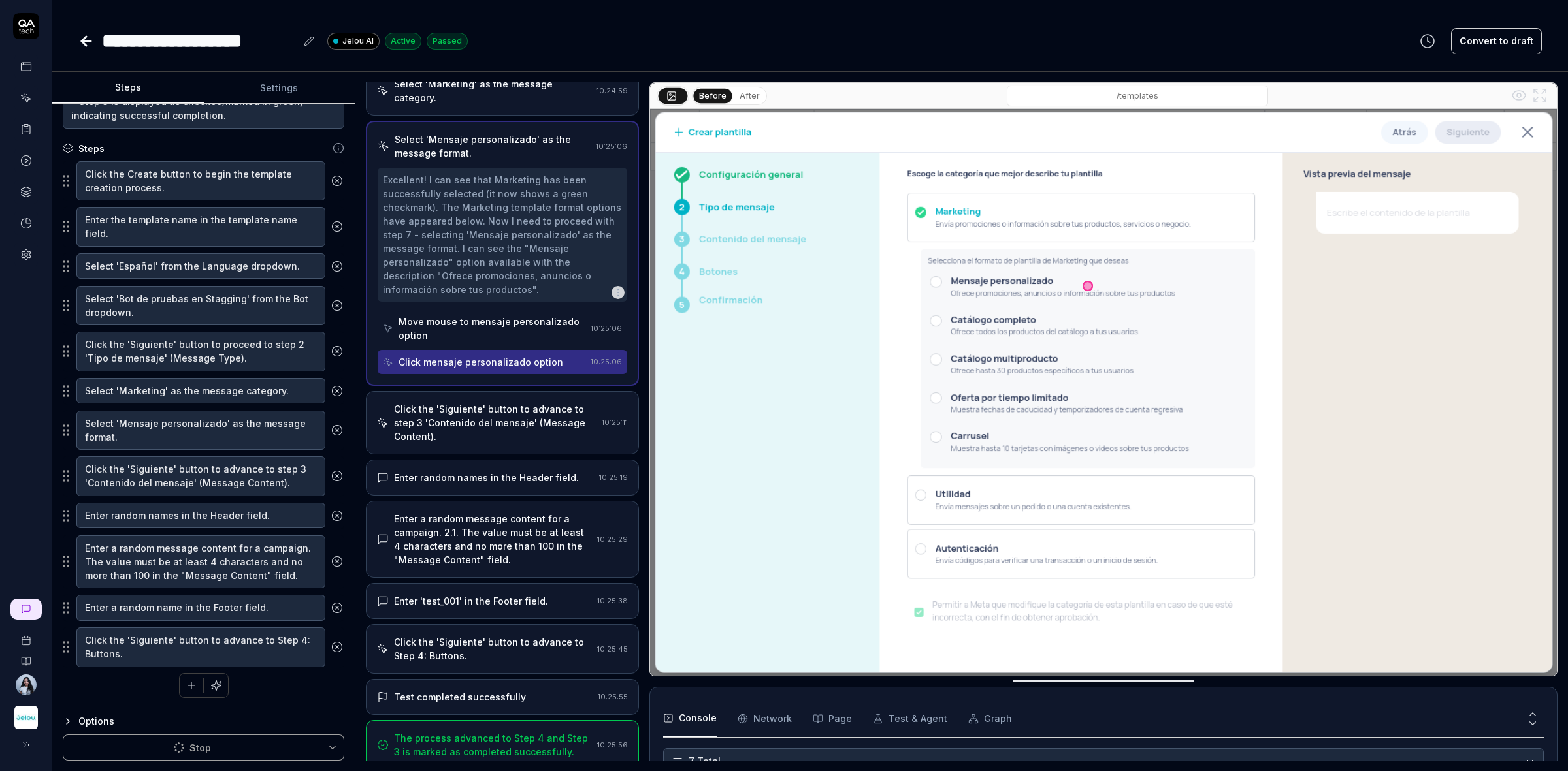
scroll to position [364, 0]
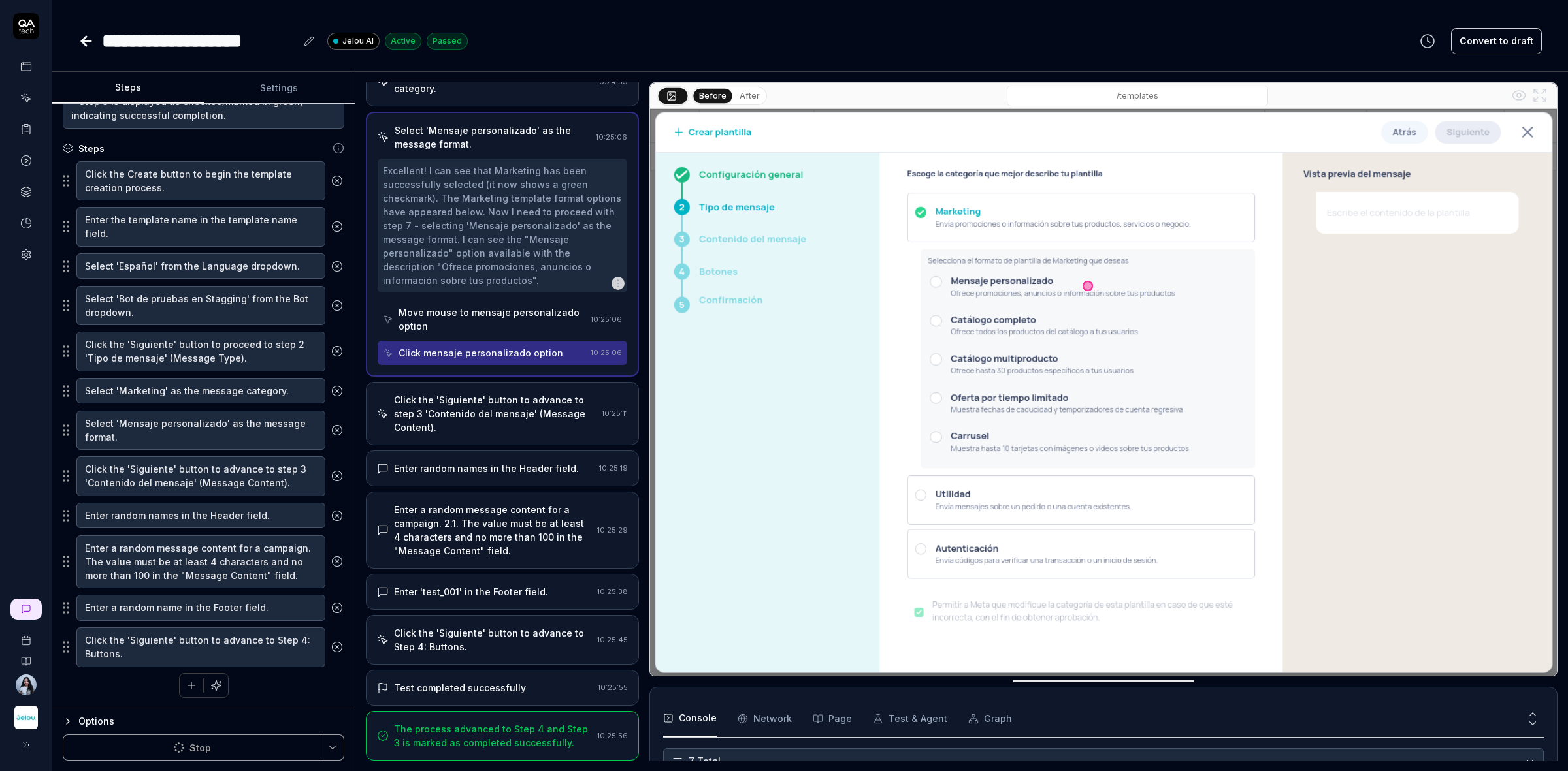
click at [482, 408] on div "Click the 'Siguiente' button to advance to step 3 'Contenido del mensaje' (Mess…" at bounding box center [495, 413] width 202 height 41
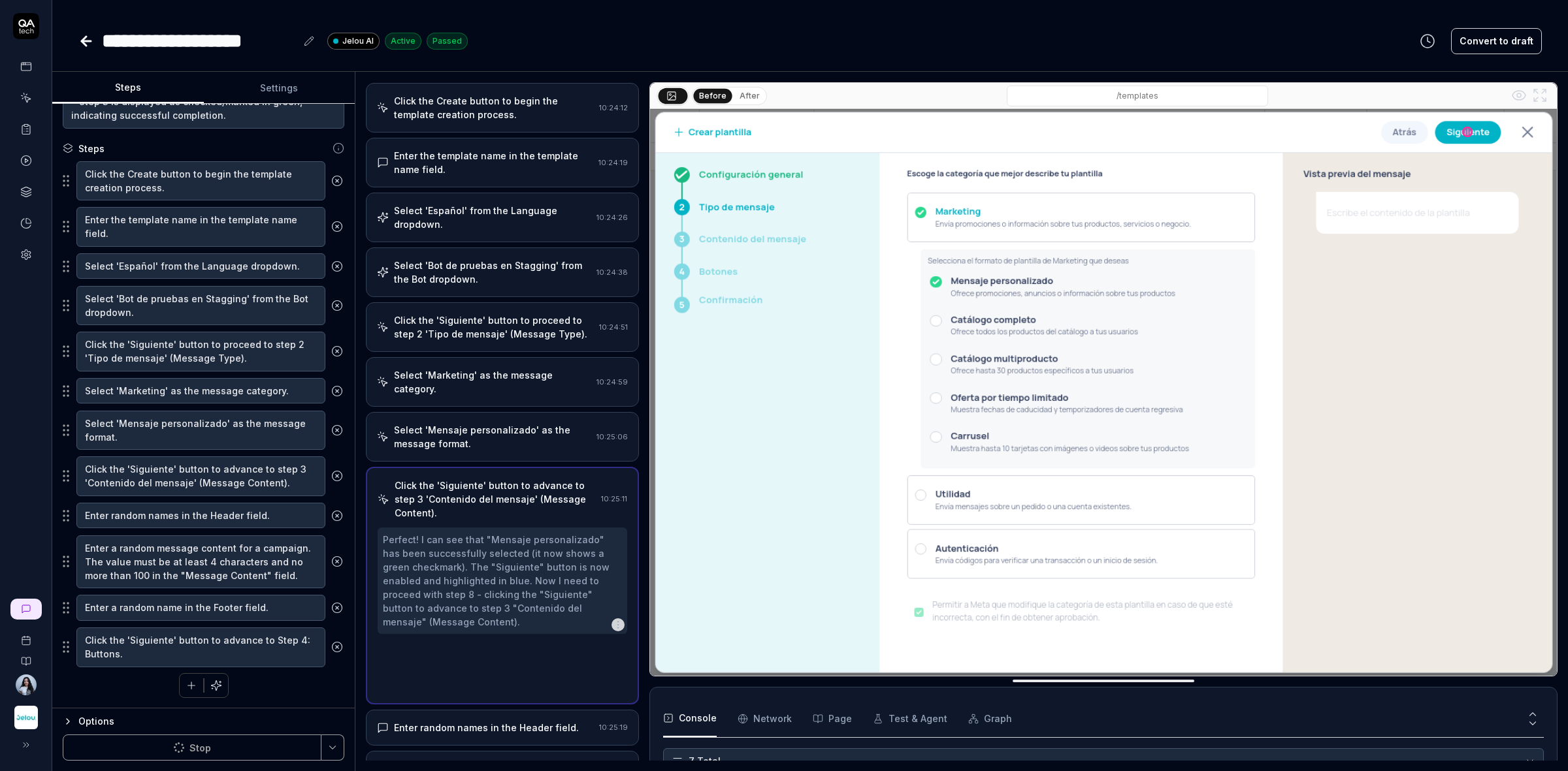
scroll to position [5, 0]
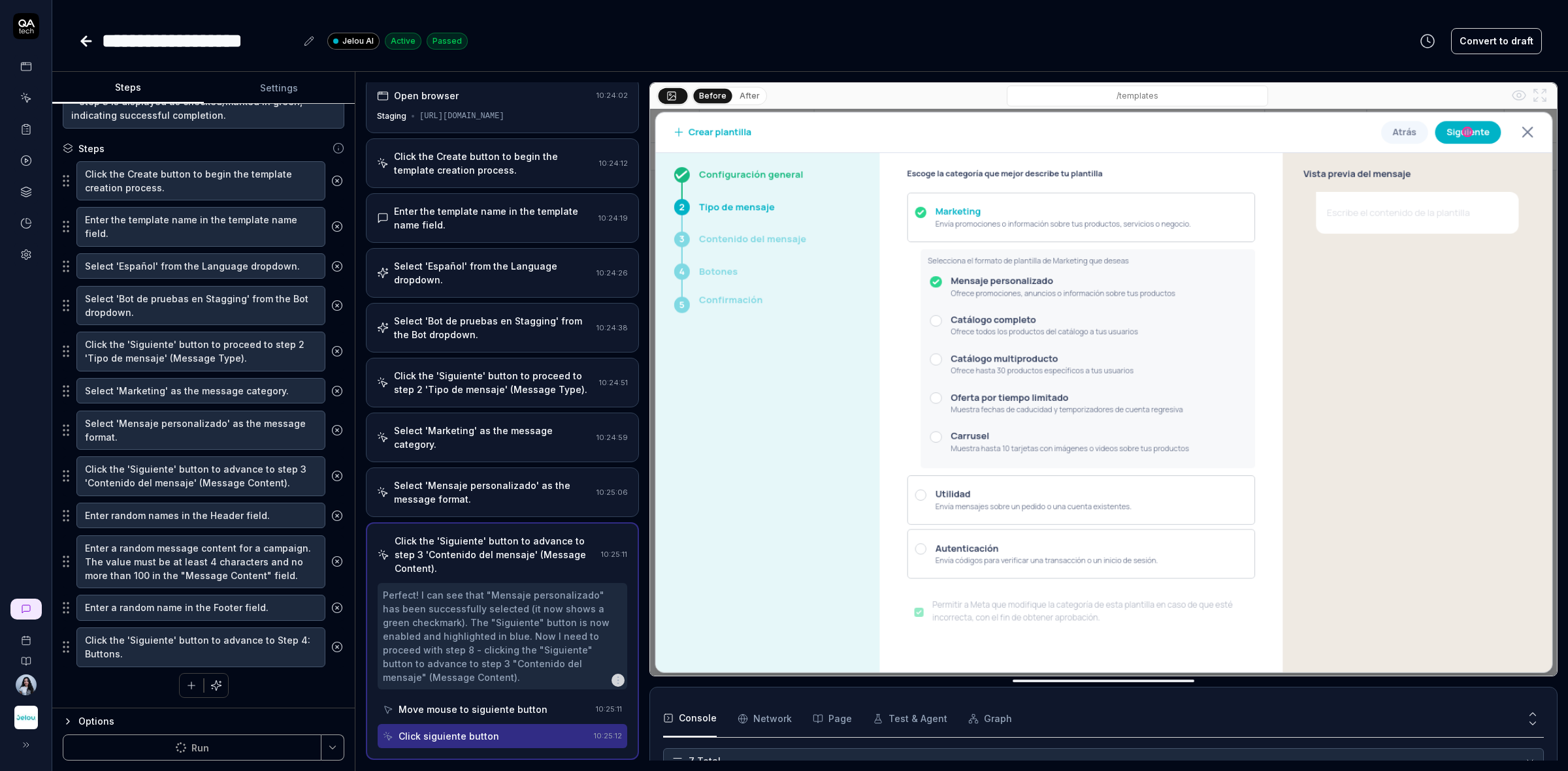
type textarea "*"
